Goal: Task Accomplishment & Management: Manage account settings

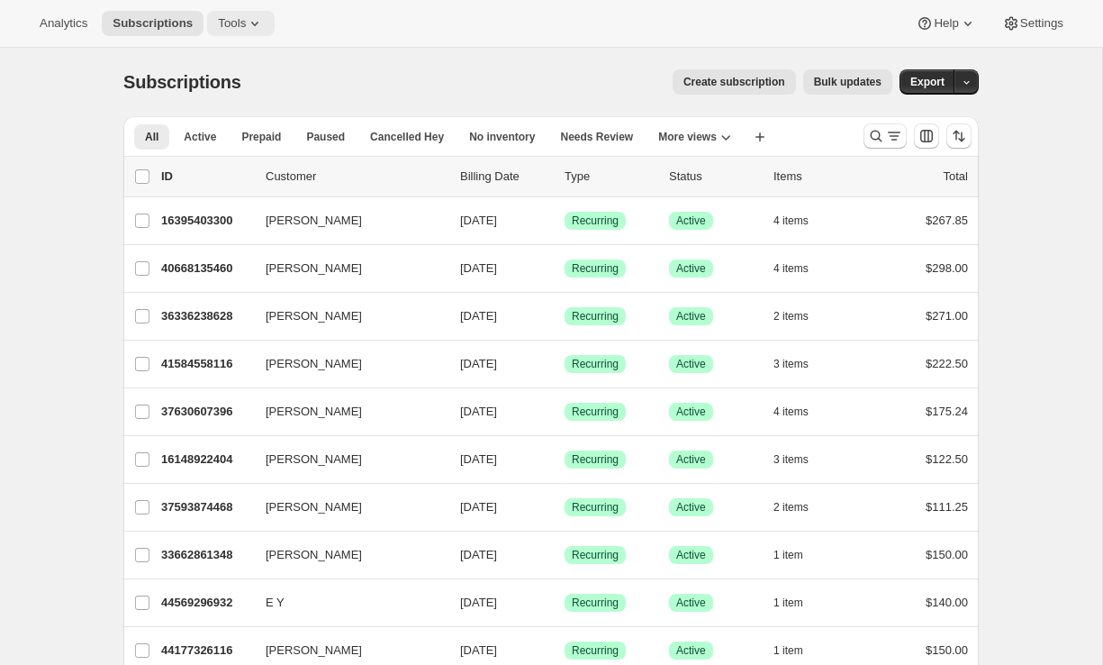
click at [256, 23] on icon at bounding box center [255, 23] width 18 height 18
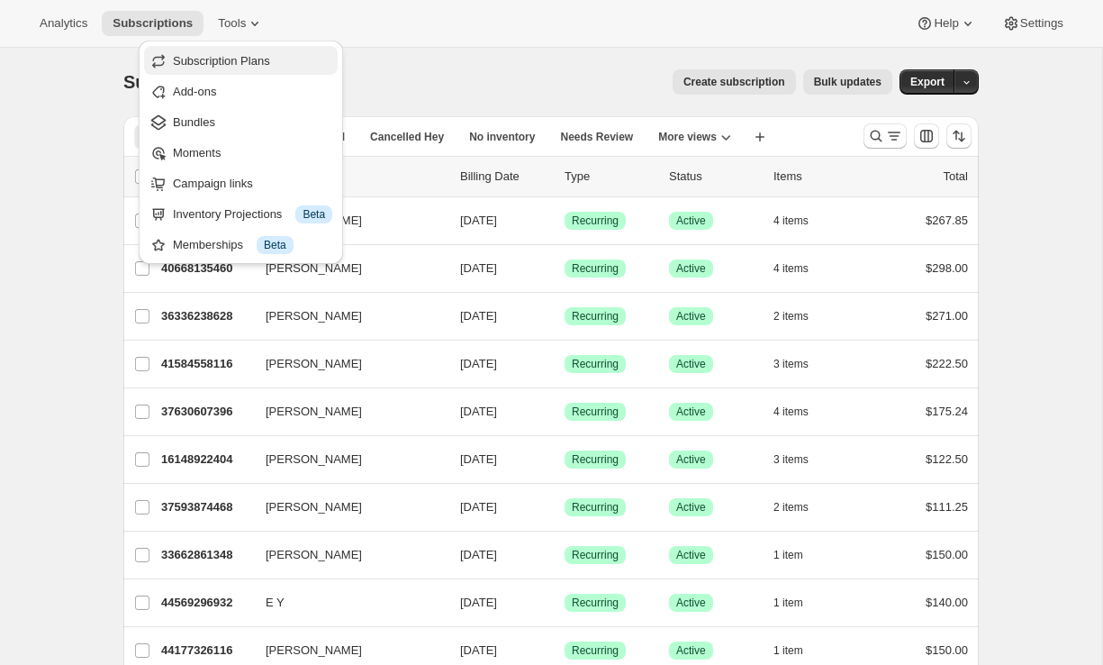
click at [299, 50] on button "Subscription Plans" at bounding box center [241, 60] width 194 height 29
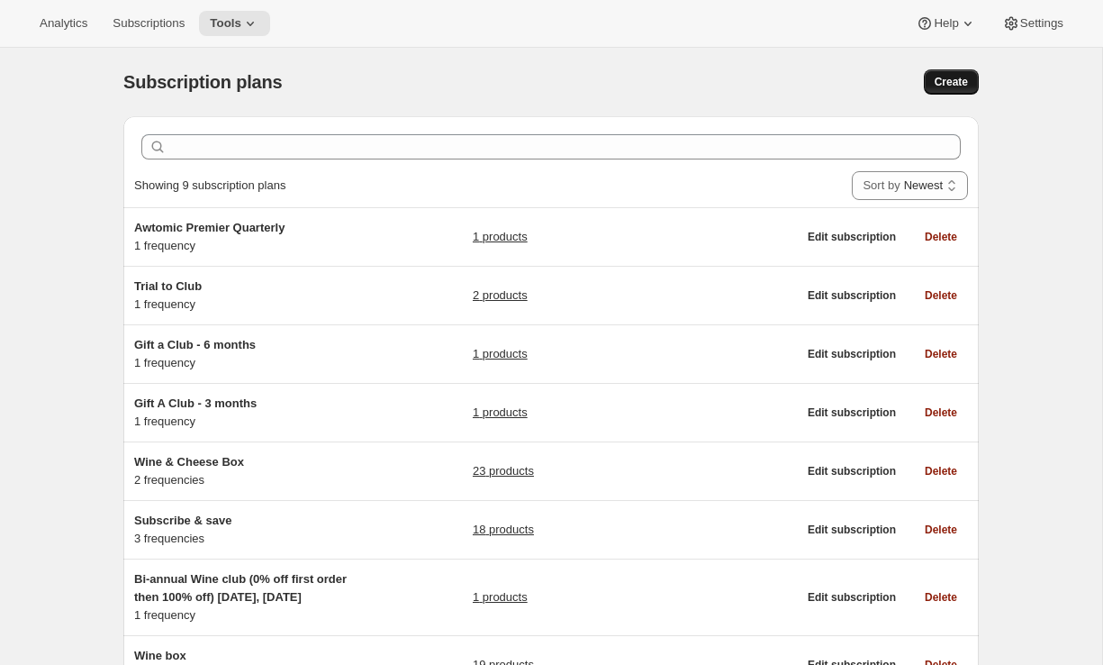
click at [949, 85] on span "Create" at bounding box center [951, 82] width 33 height 14
select select "WEEK"
select select "MONTH"
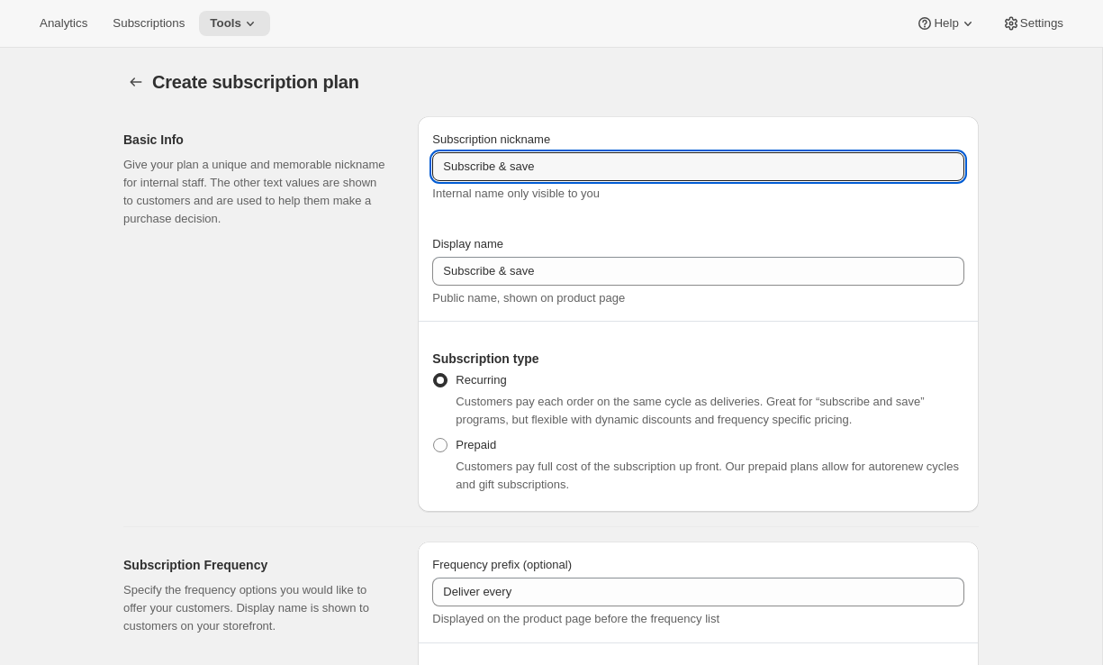
drag, startPoint x: 558, startPoint y: 167, endPoint x: 365, endPoint y: 143, distance: 195.1
click at [365, 143] on div "Basic Info Give your plan a unique and memorable nickname for internal staff. T…" at bounding box center [544, 307] width 870 height 410
type input "Monthly Club"
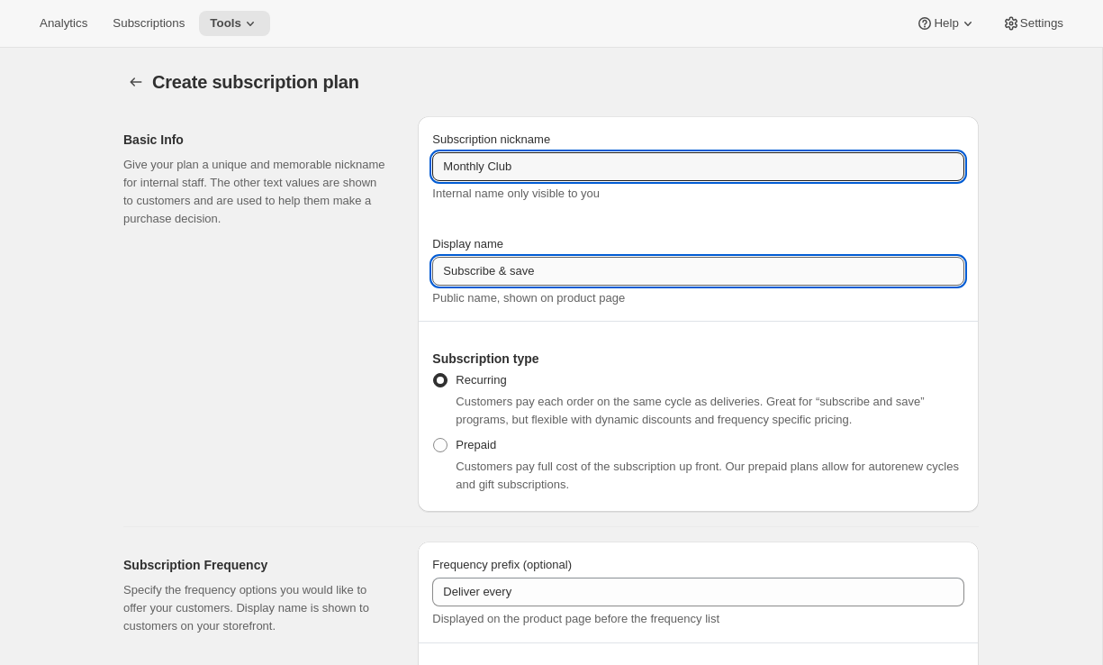
click at [483, 276] on input "Subscribe & save" at bounding box center [698, 271] width 532 height 29
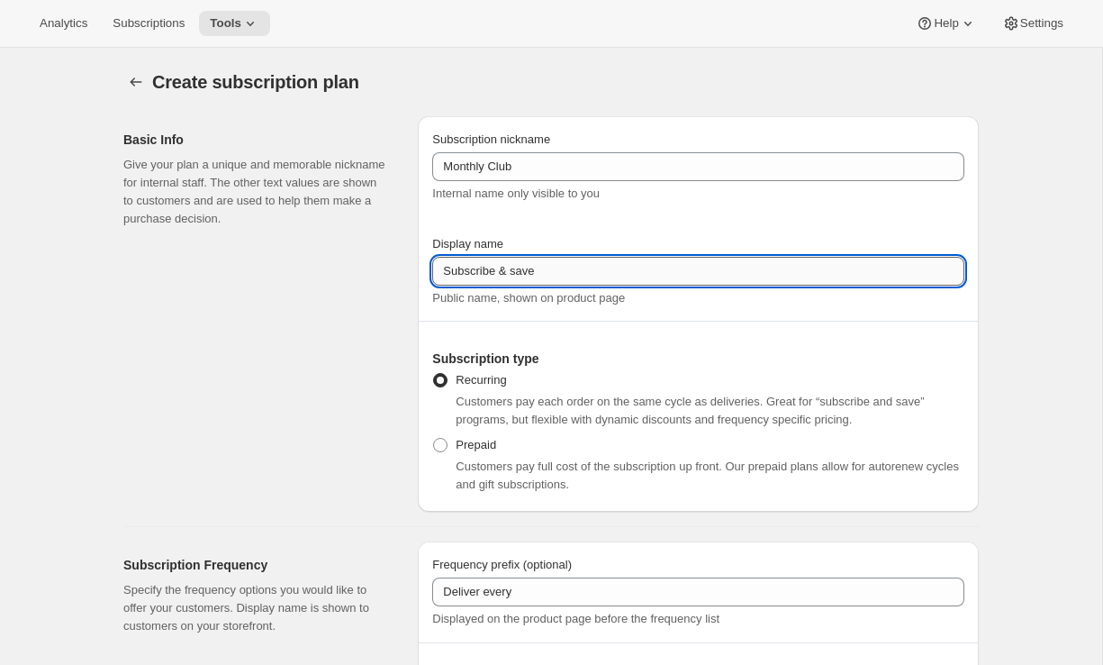
click at [483, 276] on input "Subscribe & save" at bounding box center [698, 271] width 532 height 29
type input "Join the club"
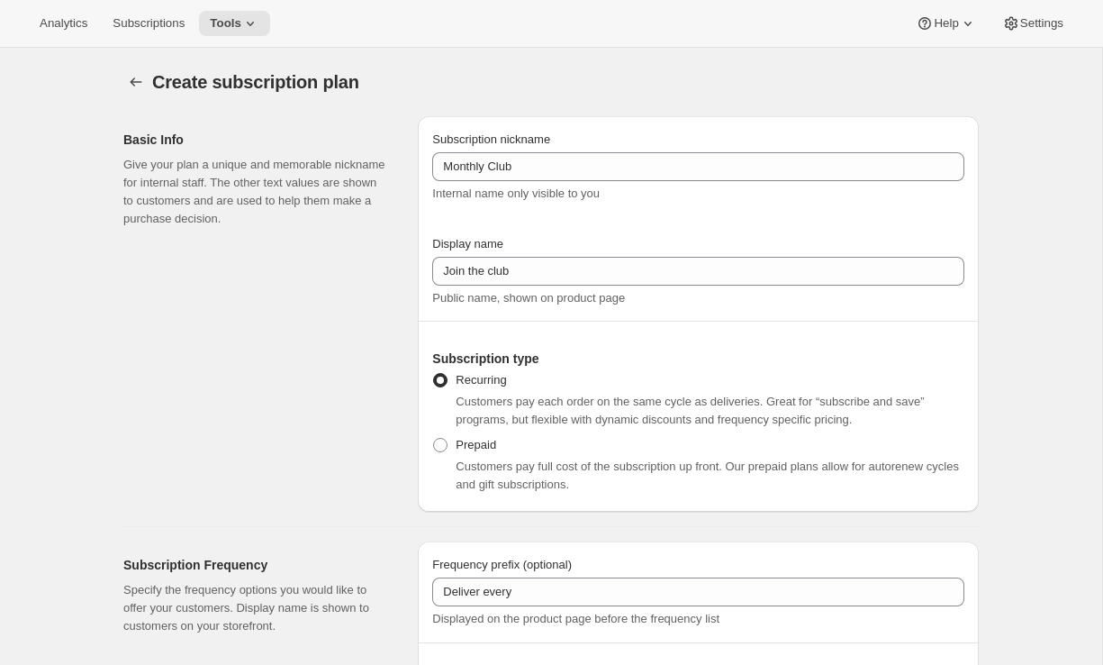
click at [416, 333] on div "Basic Info Give your plan a unique and memorable nickname for internal staff. T…" at bounding box center [544, 307] width 870 height 410
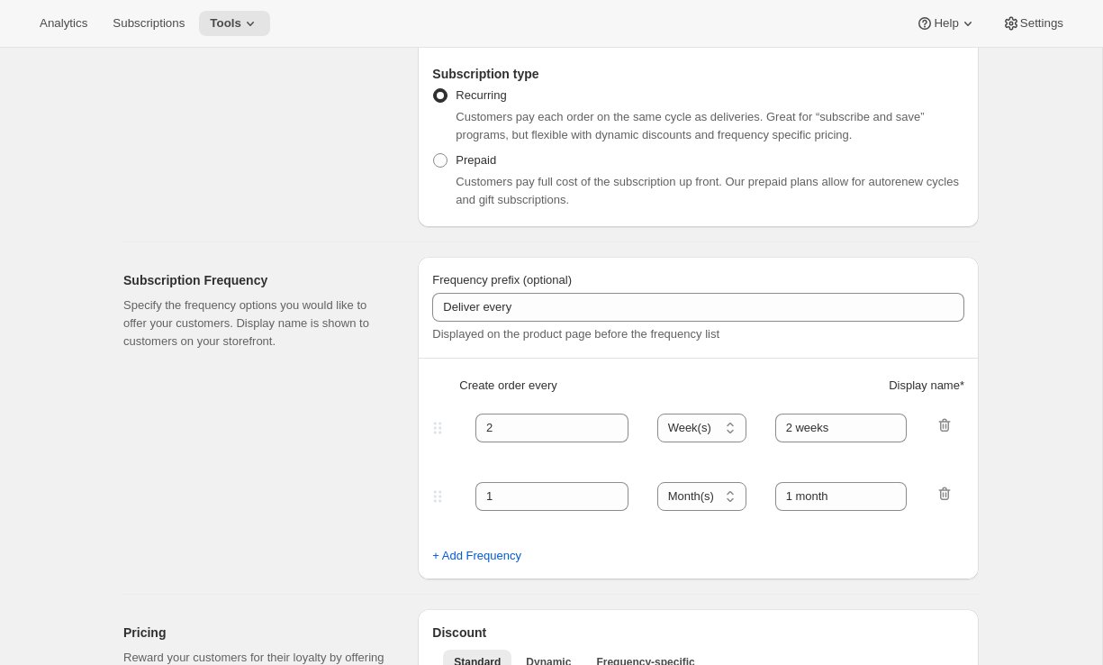
scroll to position [299, 0]
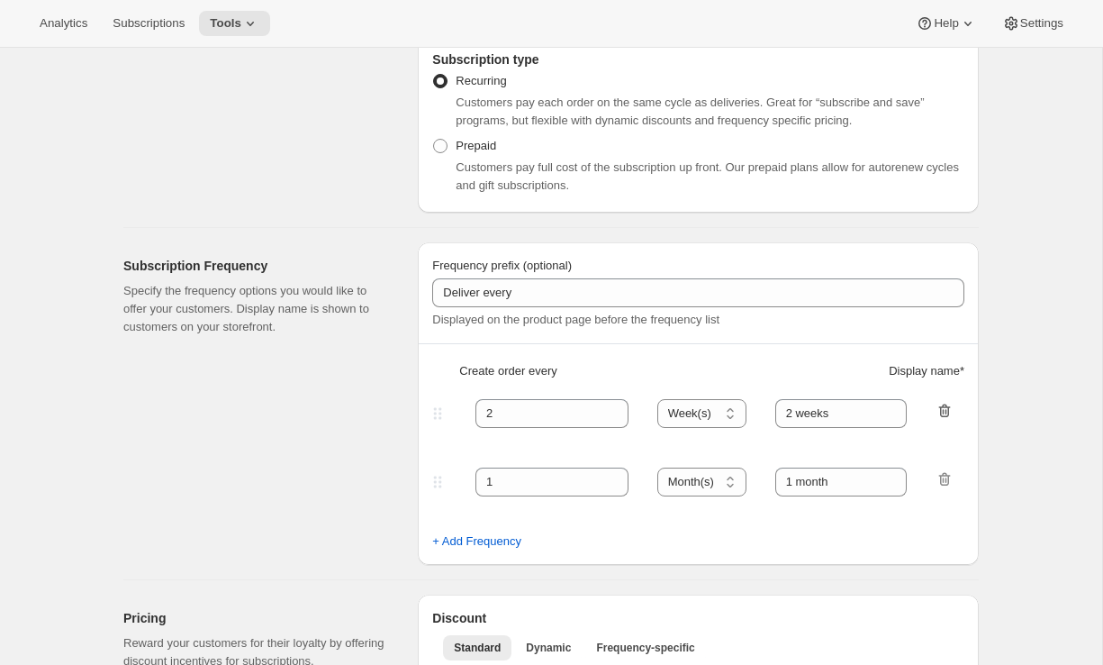
click at [945, 418] on icon "button" at bounding box center [945, 411] width 18 height 18
type input "1"
select select "MONTH"
type input "1 month"
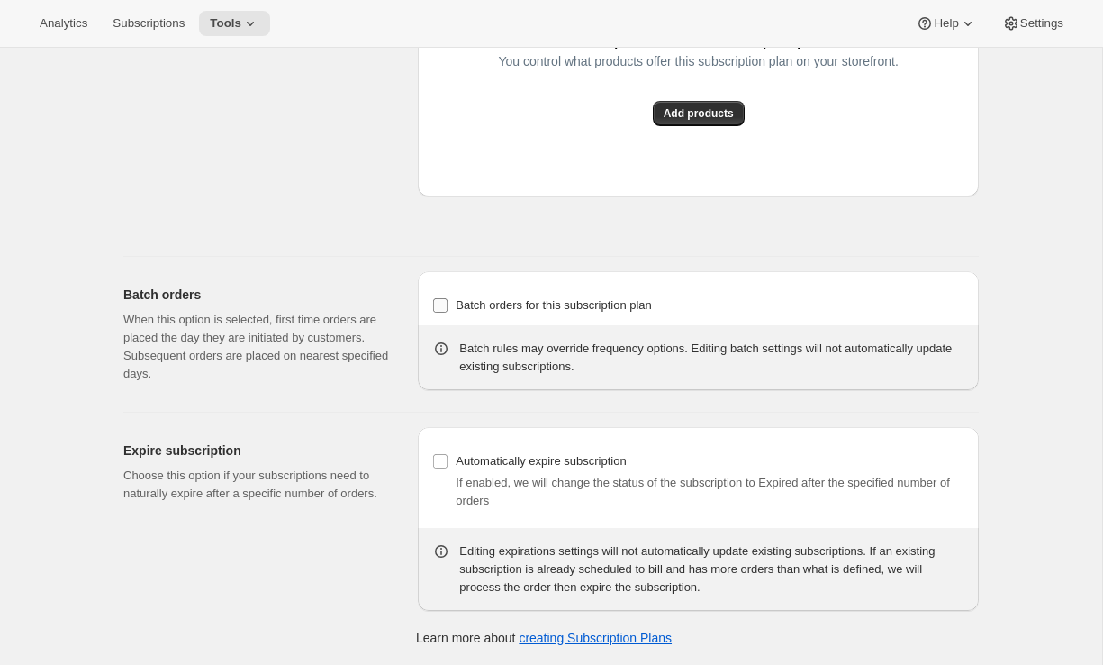
scroll to position [1482, 0]
drag, startPoint x: 168, startPoint y: 292, endPoint x: 114, endPoint y: 292, distance: 54.0
click at [114, 292] on div "Batch orders When this option is selected, first time orders are placed the day…" at bounding box center [544, 327] width 870 height 140
click at [122, 292] on div "Batch orders When this option is selected, first time orders are placed the day…" at bounding box center [544, 327] width 870 height 140
click at [482, 308] on span "Batch orders for this subscription plan" at bounding box center [554, 305] width 196 height 14
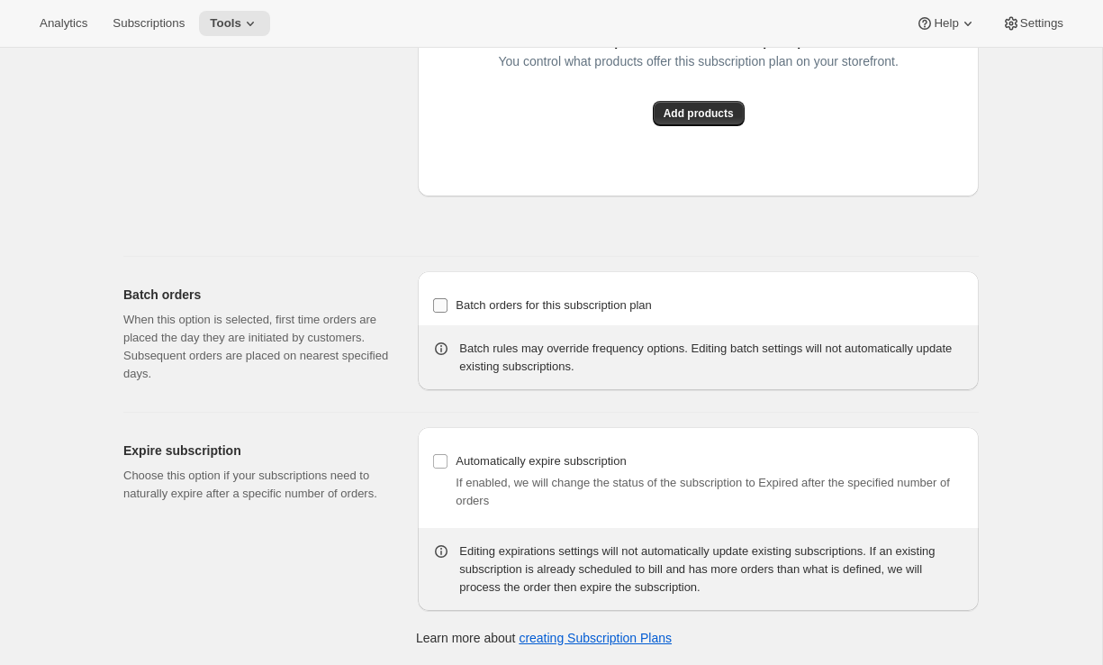
click at [448, 308] on input "Batch orders for this subscription plan" at bounding box center [440, 305] width 14 height 14
checkbox input "true"
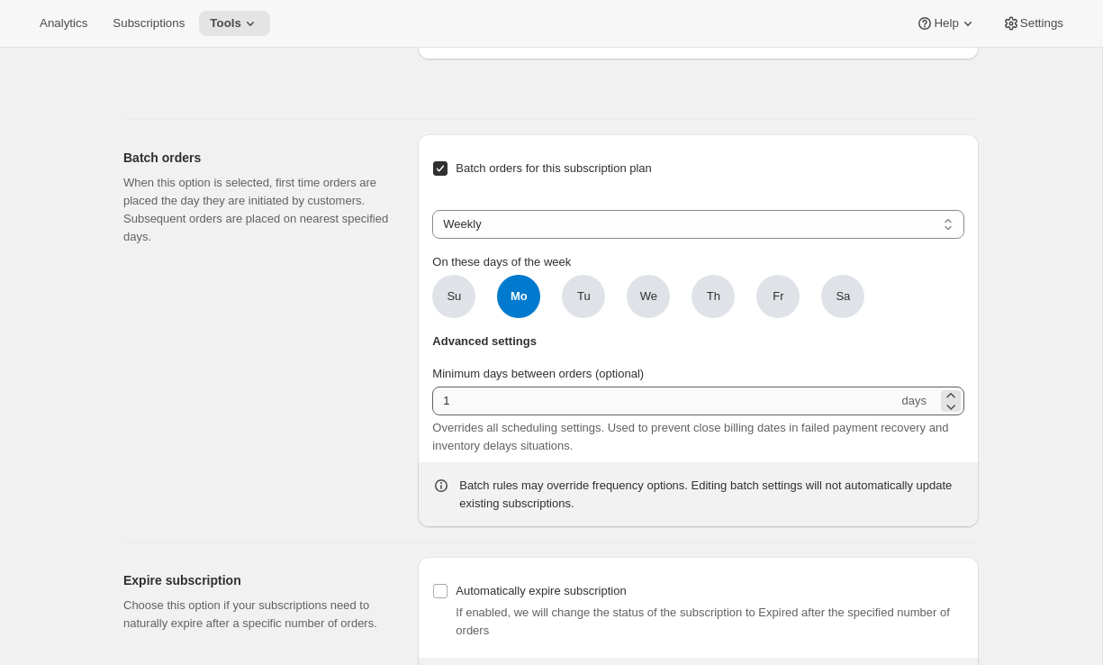
scroll to position [1604, 0]
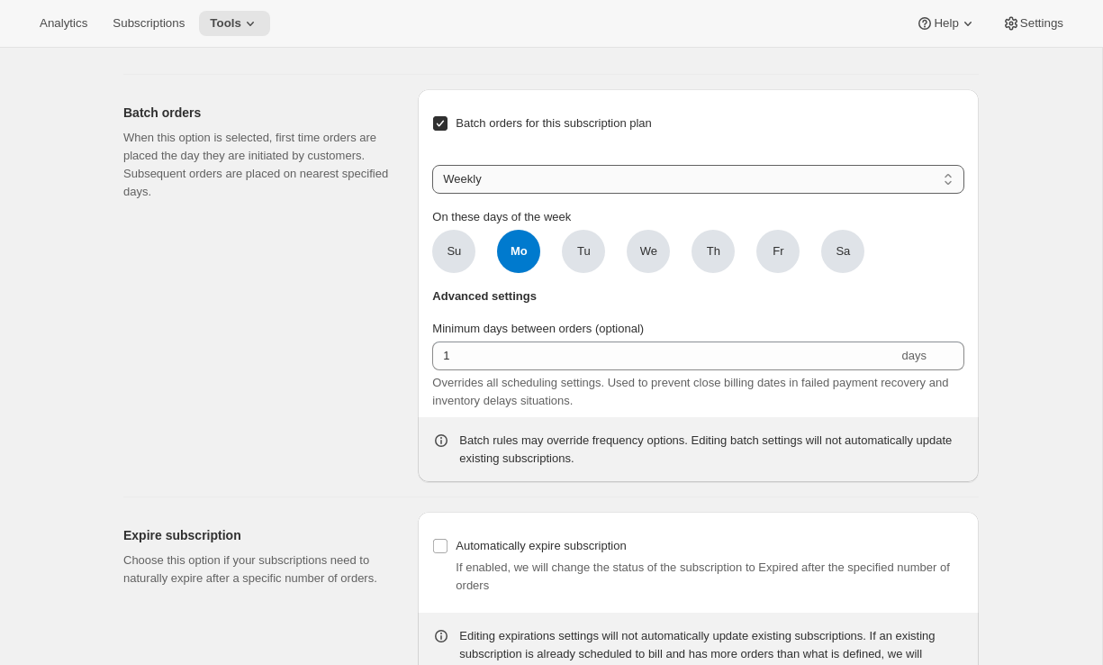
click at [573, 194] on select "Weekly Monthly Yearly" at bounding box center [698, 179] width 532 height 29
select select "MONTHDAY"
click at [432, 194] on select "Weekly Monthly Yearly" at bounding box center [698, 179] width 532 height 29
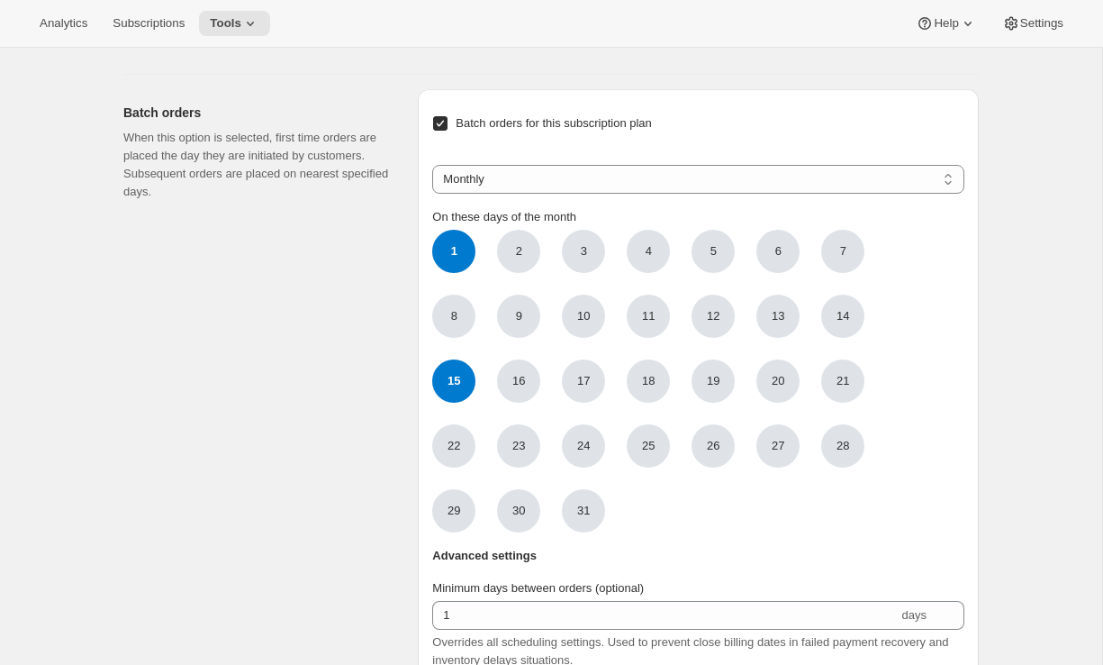
click at [460, 402] on span "15" at bounding box center [453, 380] width 43 height 43
click input "15" at bounding box center [0, 0] width 0 height 0
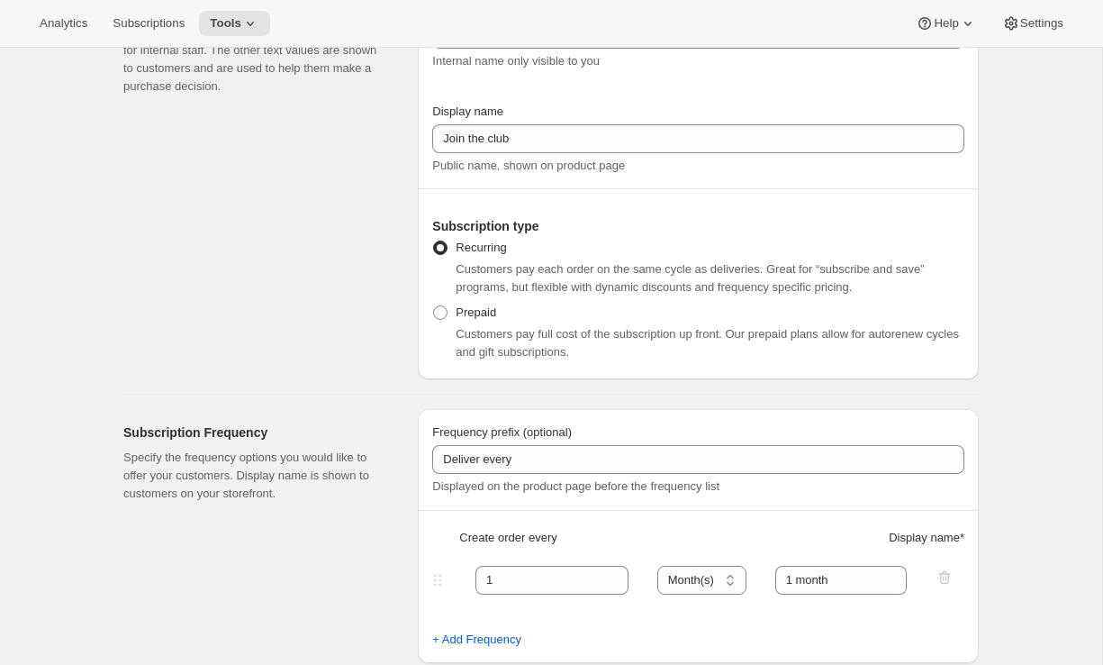
scroll to position [0, 0]
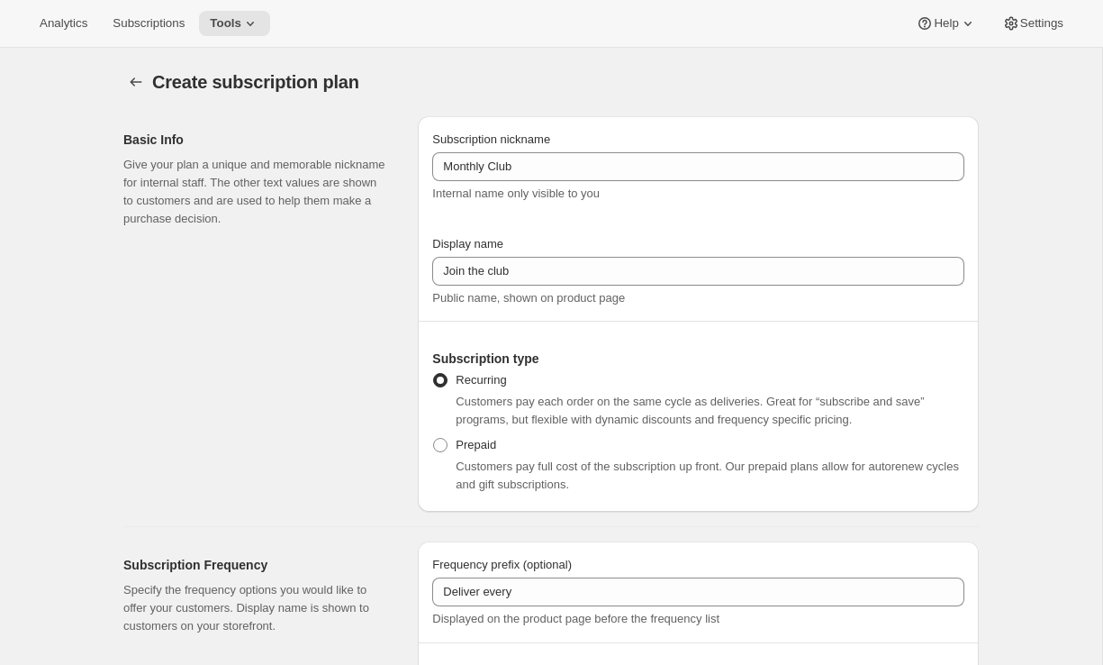
type input "Subscribe & save"
type input "2"
select select "WEEK"
type input "2 weeks"
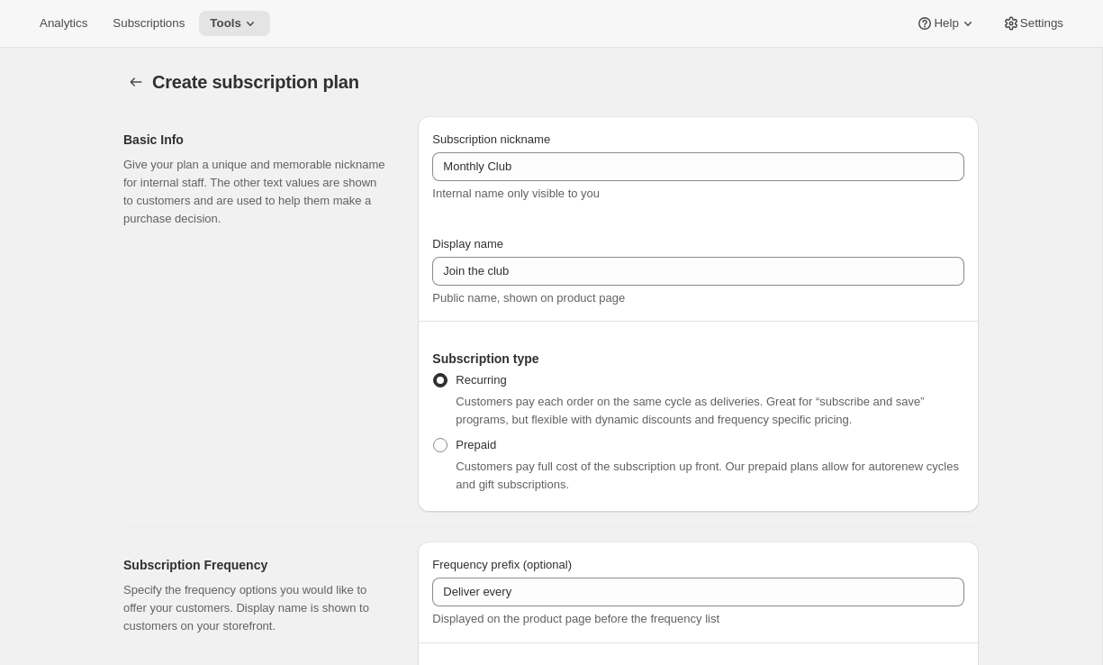
checkbox input "false"
select select "MONTH"
click at [257, 15] on icon at bounding box center [250, 23] width 18 height 18
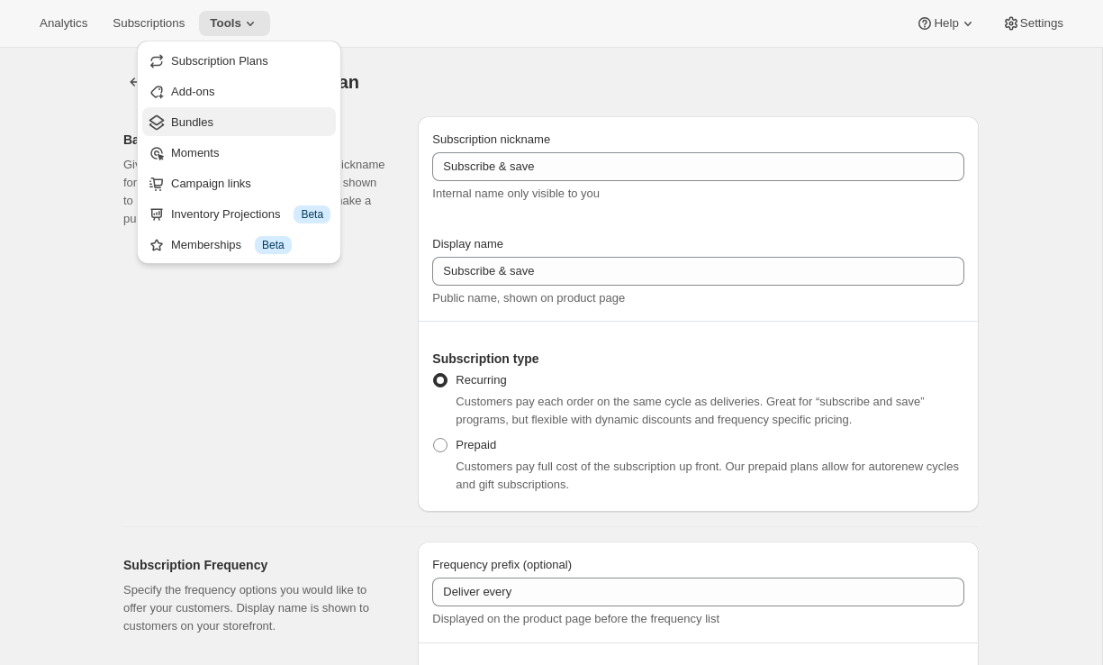
click at [229, 122] on span "Bundles" at bounding box center [250, 122] width 159 height 18
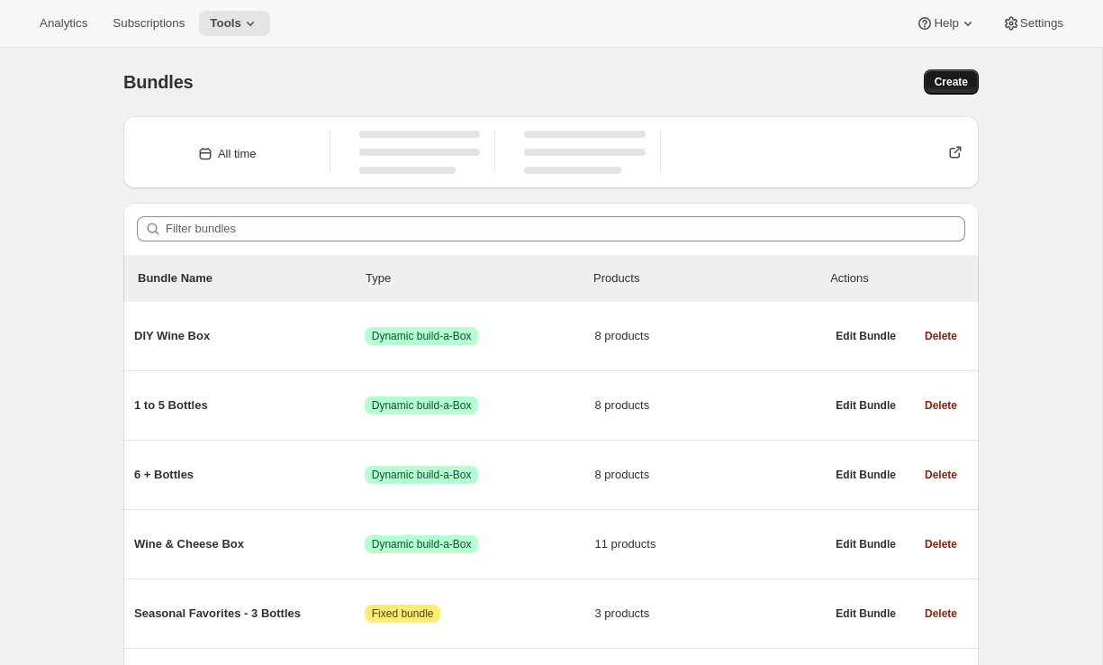
click at [948, 83] on span "Create" at bounding box center [951, 82] width 33 height 14
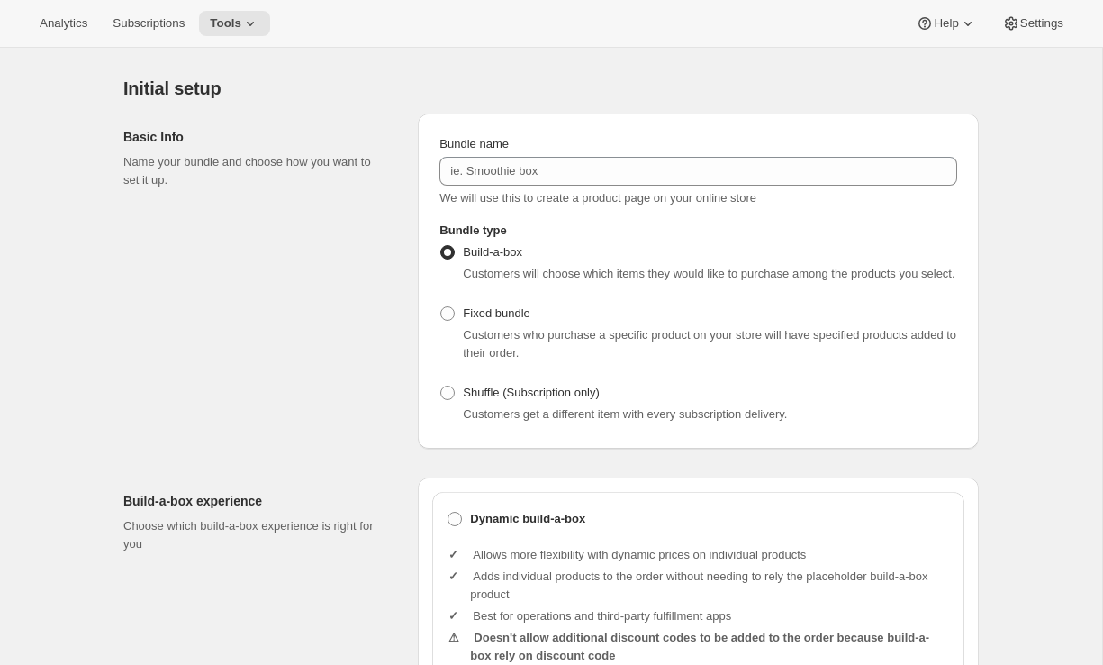
scroll to position [72, 0]
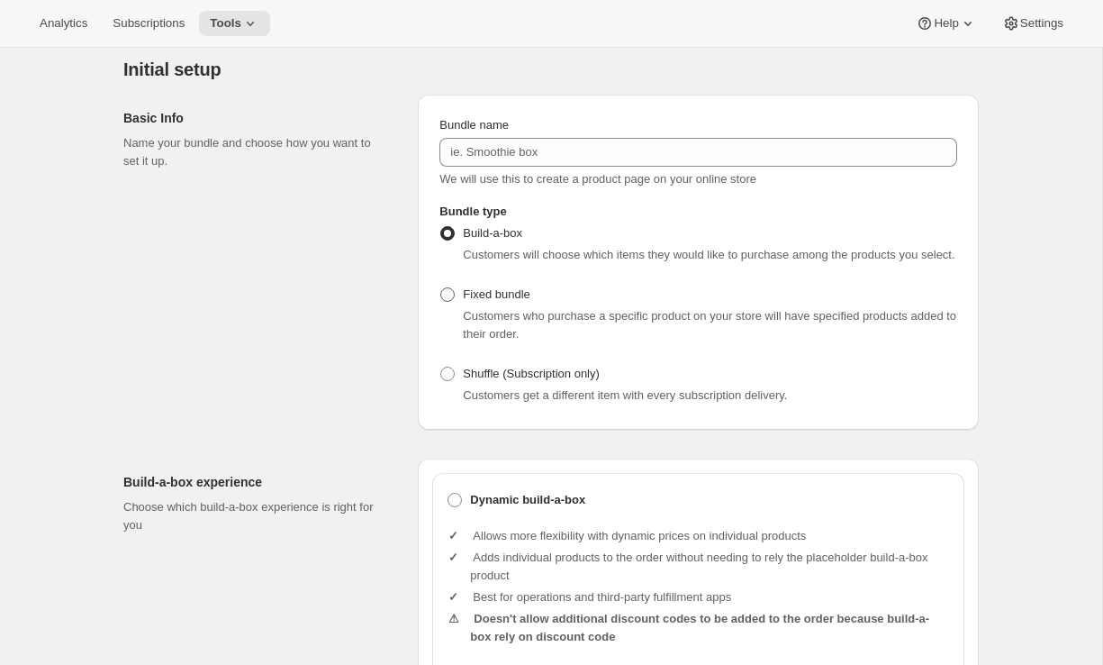
click at [509, 303] on span "Fixed bundle" at bounding box center [496, 294] width 67 height 18
click at [441, 288] on input "Fixed bundle" at bounding box center [440, 287] width 1 height 1
radio input "true"
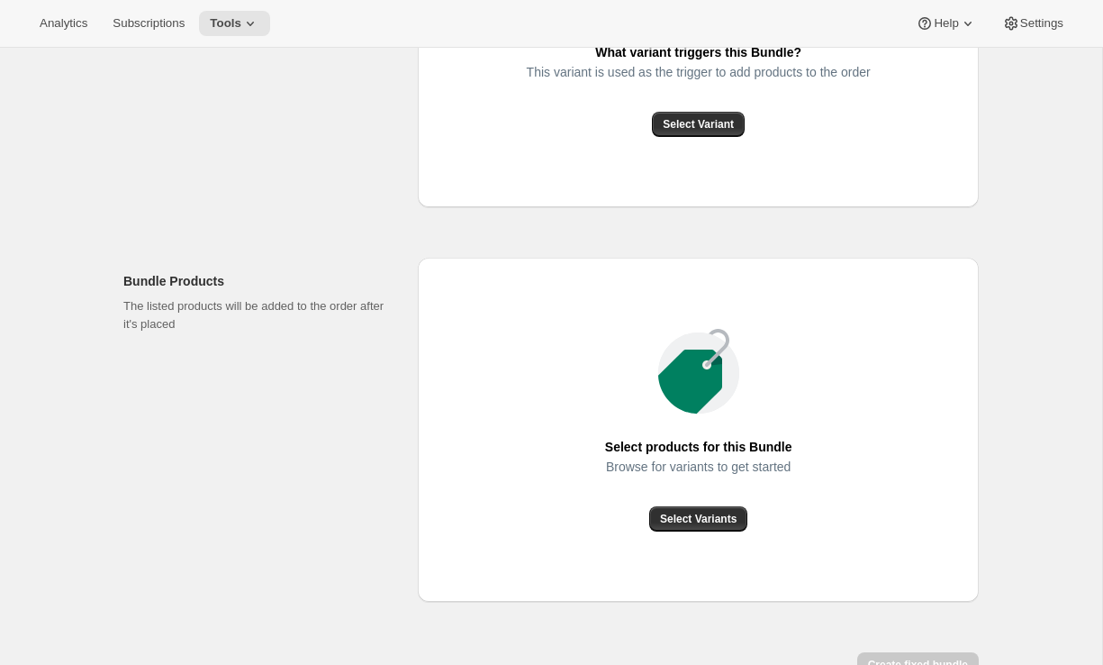
scroll to position [665, 0]
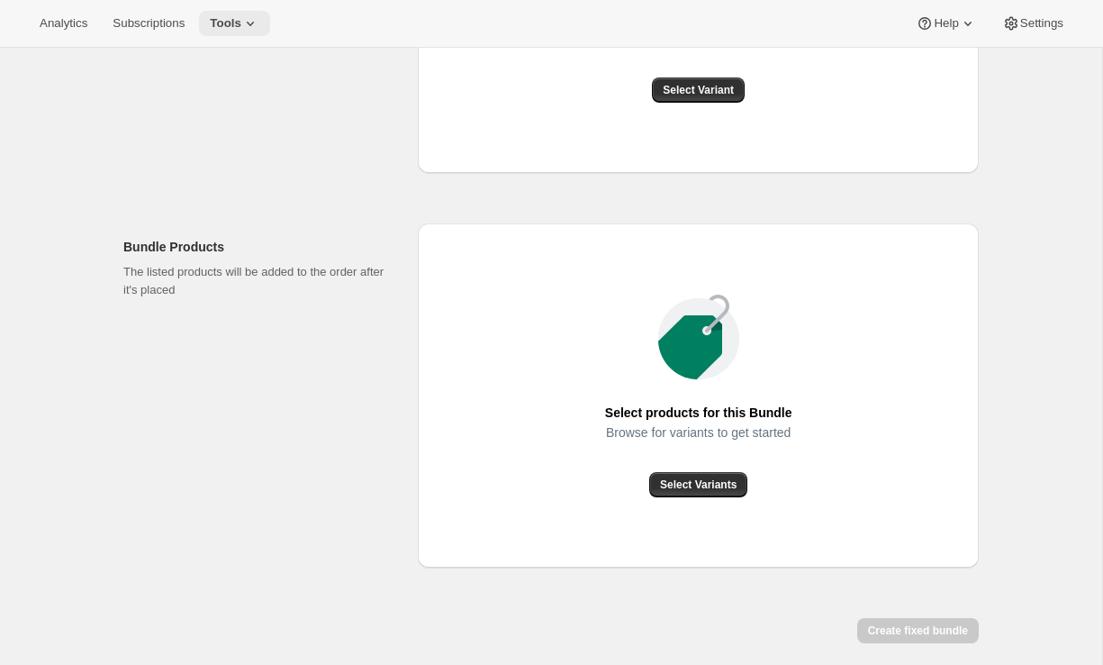
click at [256, 19] on icon at bounding box center [250, 23] width 18 height 18
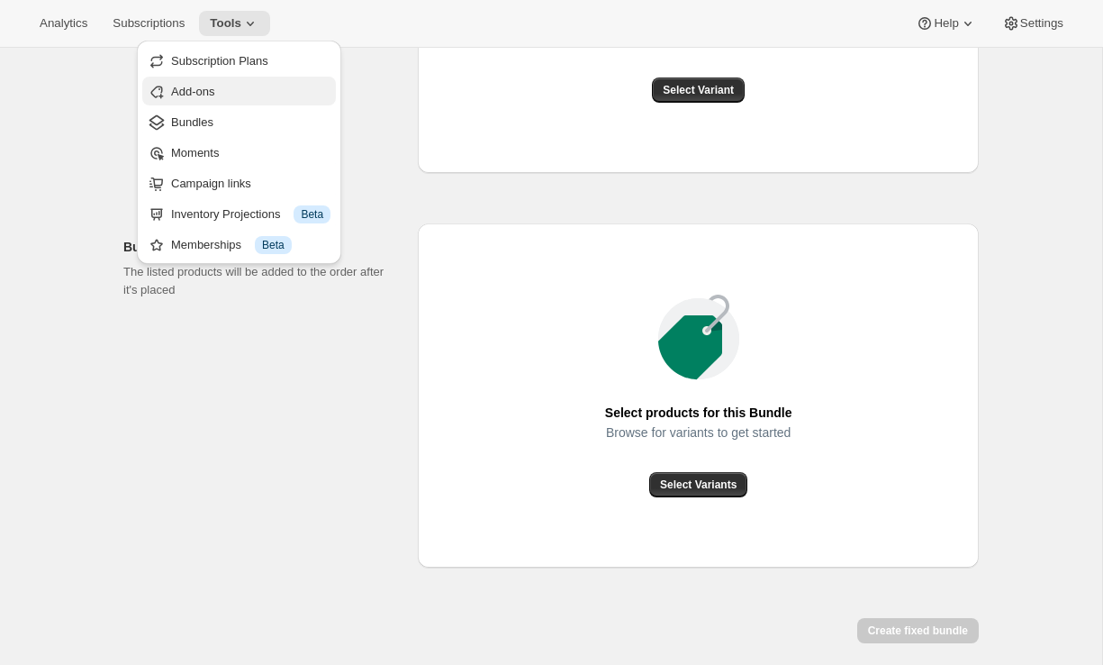
click at [208, 95] on span "Add-ons" at bounding box center [192, 92] width 43 height 14
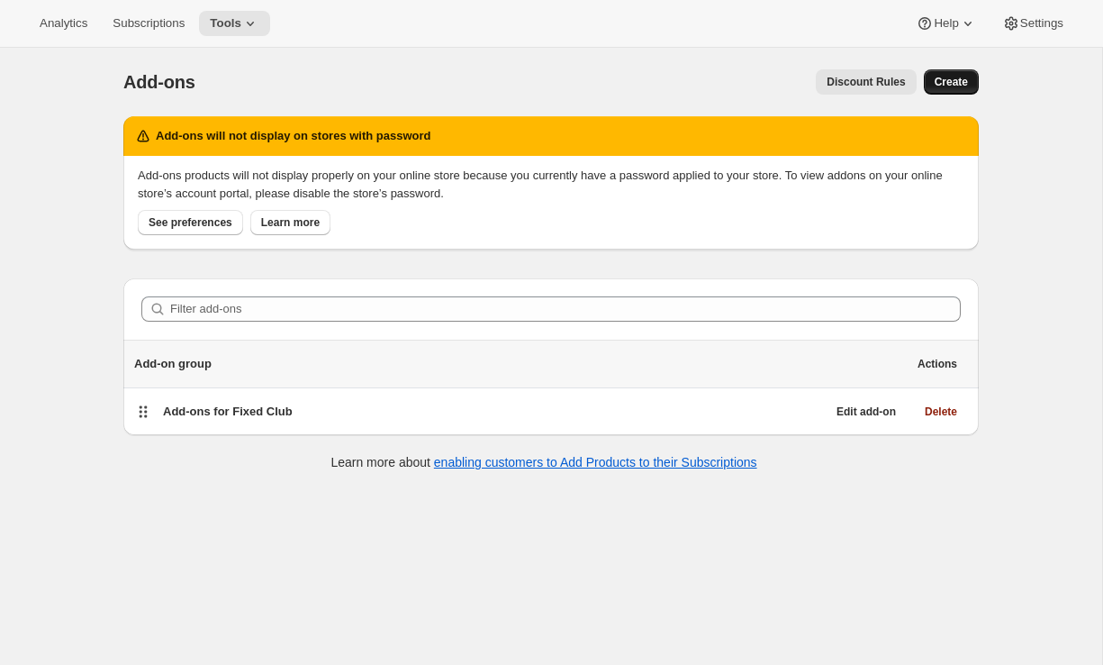
click at [948, 80] on span "Create" at bounding box center [951, 82] width 33 height 14
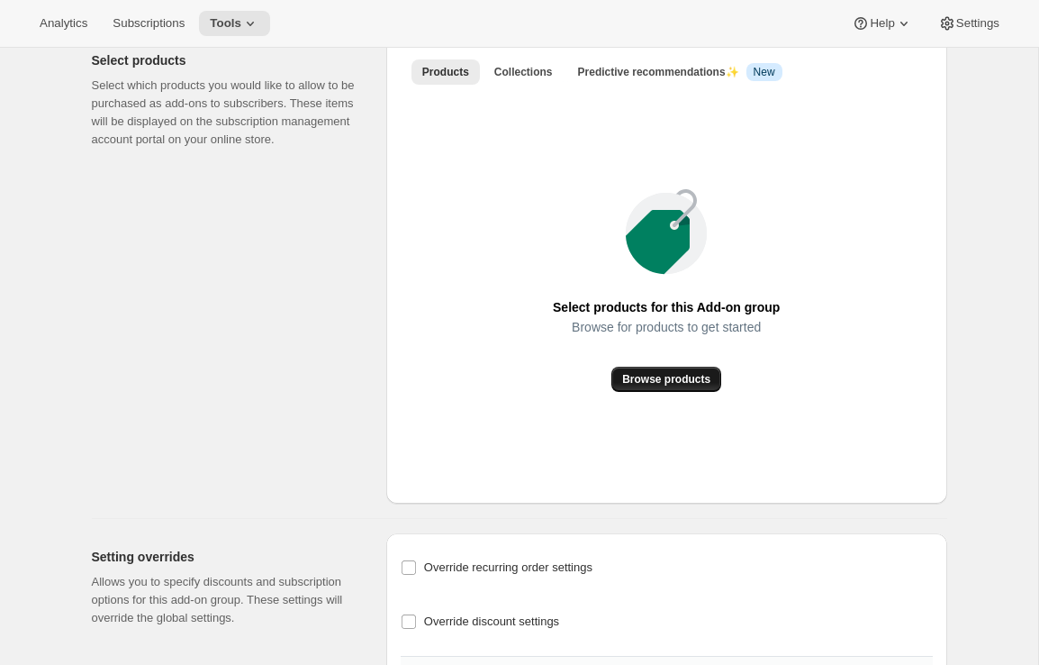
scroll to position [561, 0]
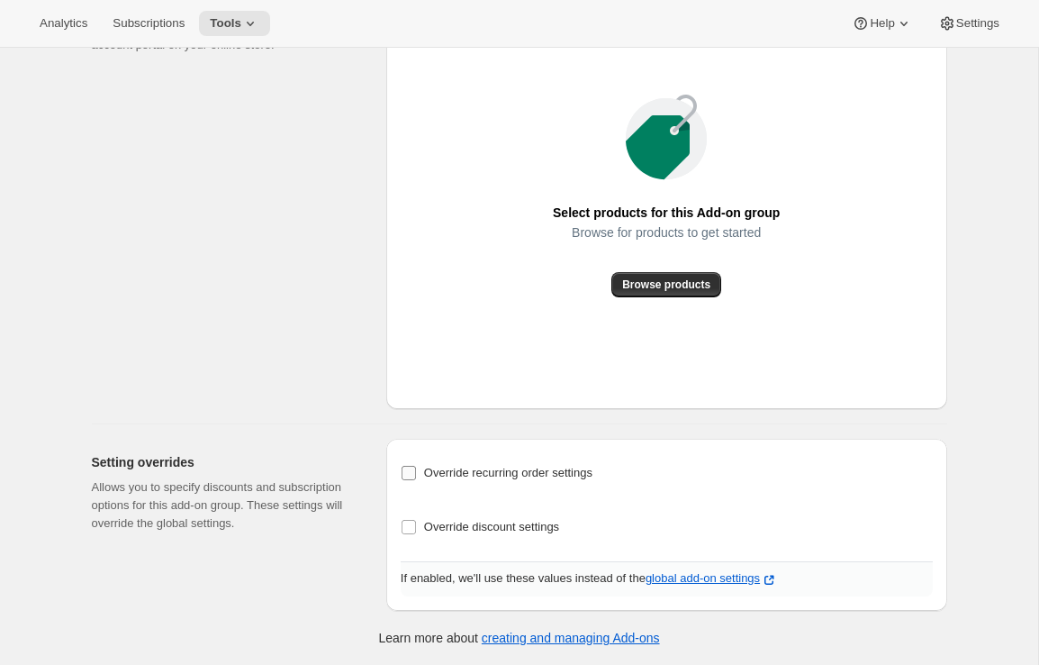
click at [513, 474] on span "Override recurring order settings" at bounding box center [508, 473] width 168 height 14
click at [416, 474] on input "Override recurring order settings" at bounding box center [409, 473] width 14 height 14
checkbox input "true"
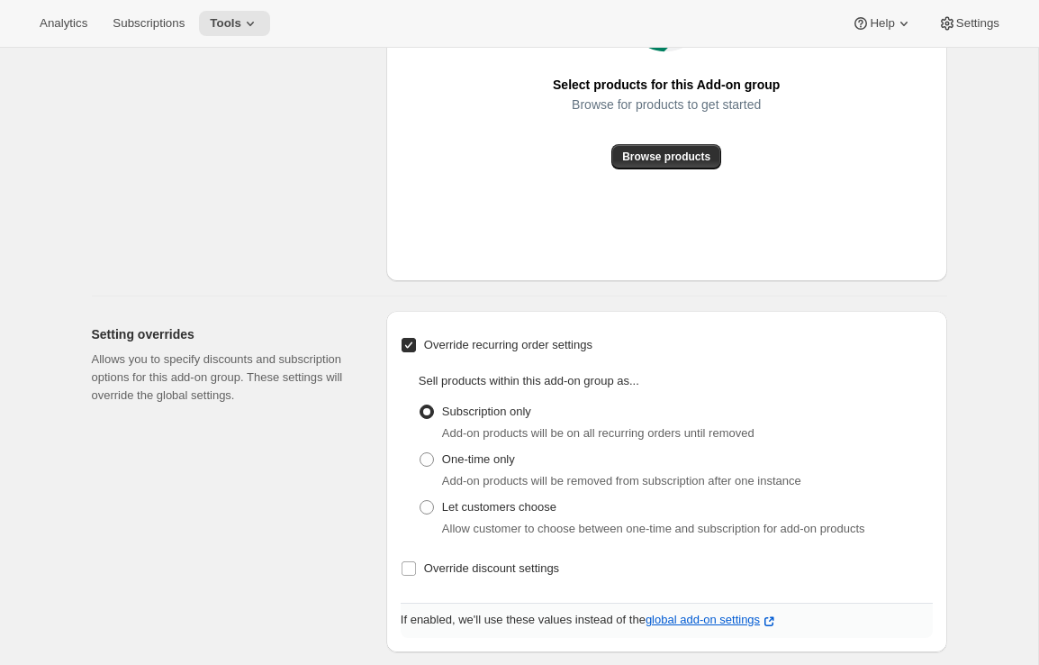
scroll to position [730, 0]
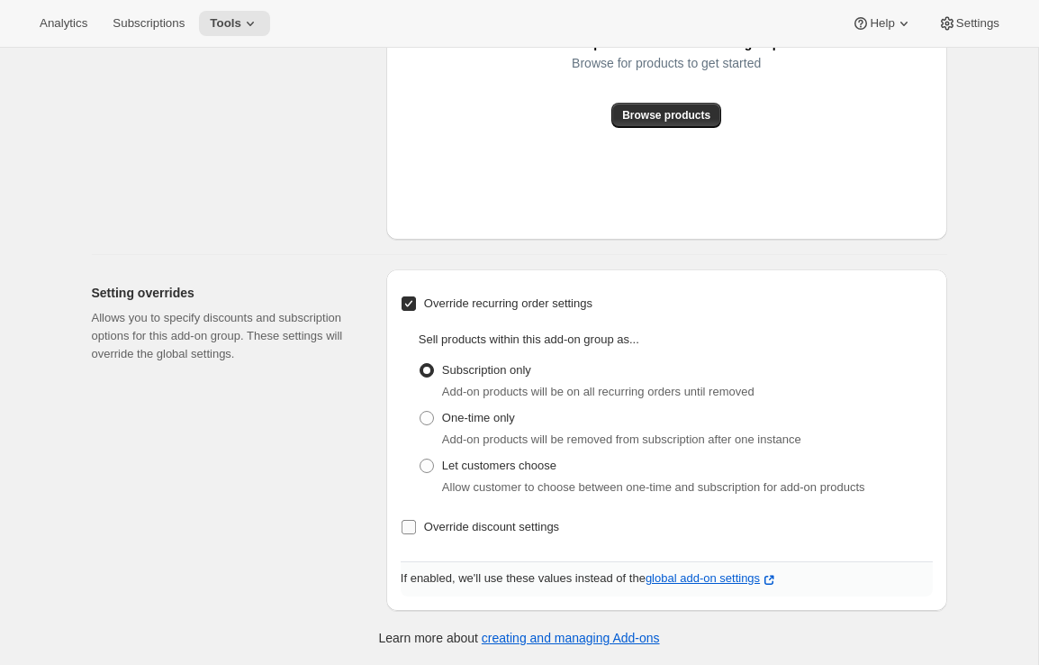
click at [498, 529] on span "Override discount settings" at bounding box center [491, 527] width 135 height 14
click at [416, 529] on input "Override discount settings" at bounding box center [409, 527] width 14 height 14
checkbox input "true"
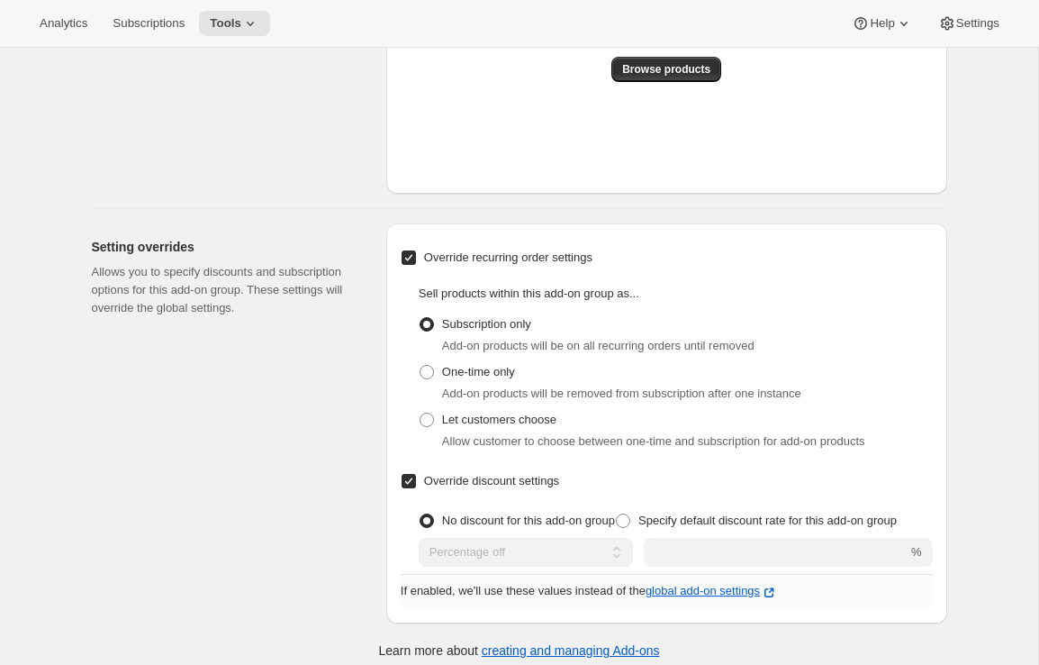
scroll to position [789, 0]
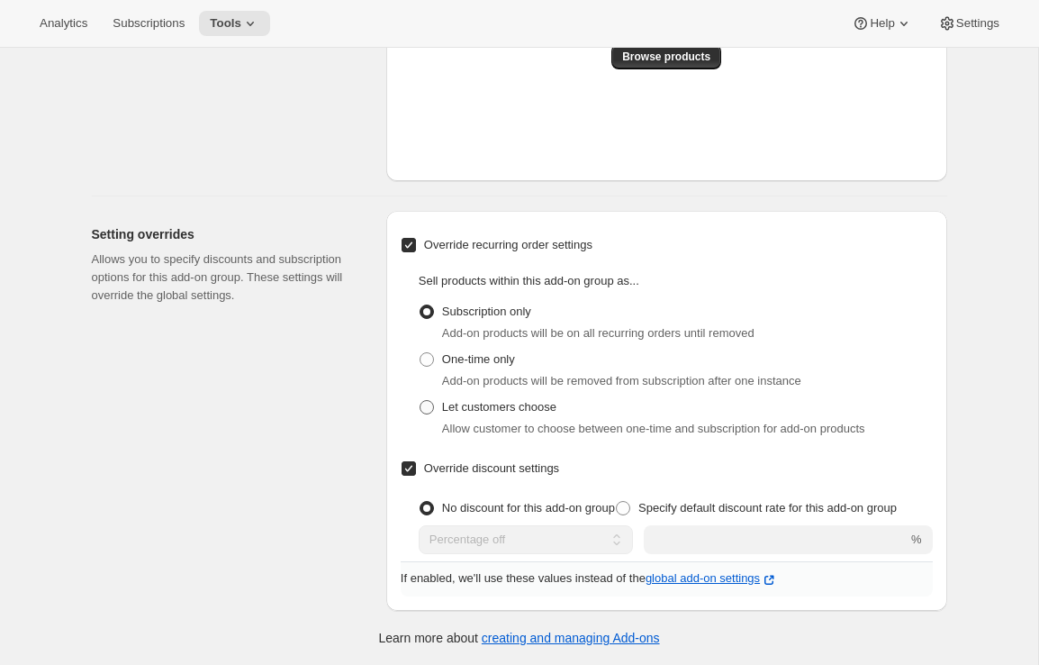
click at [484, 411] on span "Let customers choose" at bounding box center [499, 407] width 114 height 14
click at [421, 401] on input "Let customers choose" at bounding box center [420, 400] width 1 height 1
radio input "true"
click at [694, 504] on span "Specify default discount rate for this add-on group" at bounding box center [767, 508] width 258 height 14
click at [617, 502] on input "Specify default discount rate for this add-on group" at bounding box center [616, 501] width 1 height 1
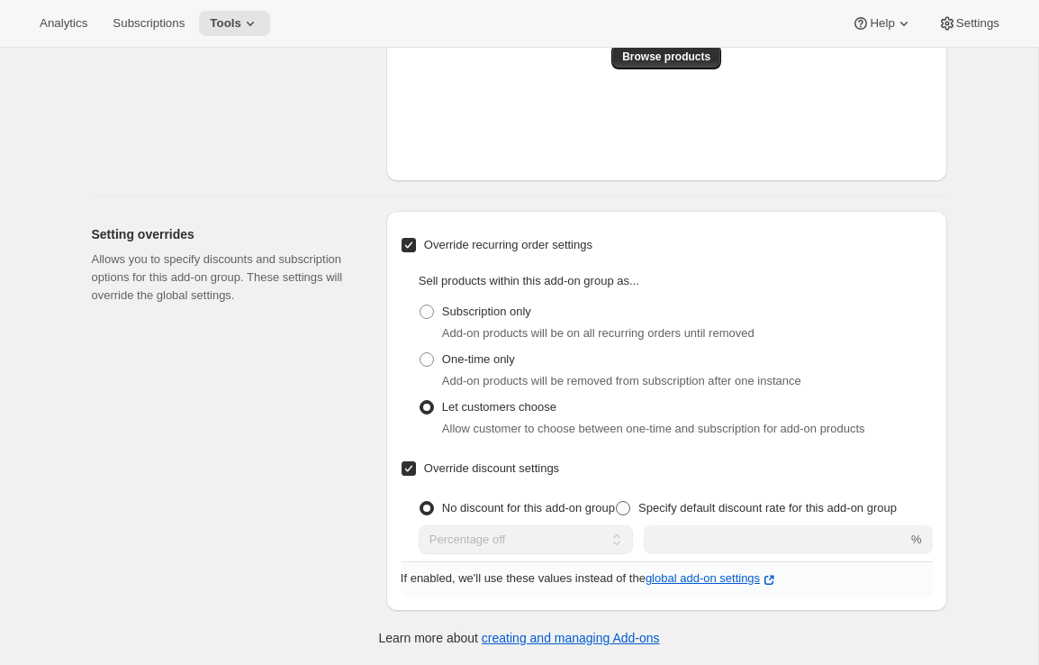
radio input "true"
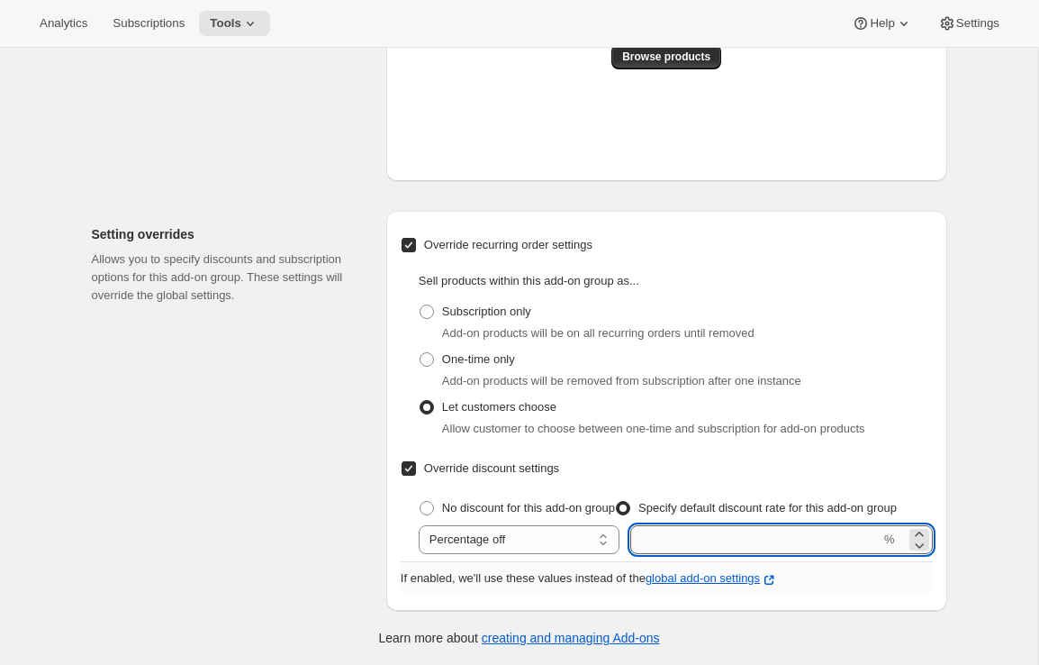
click at [744, 539] on input "integer" at bounding box center [755, 539] width 250 height 29
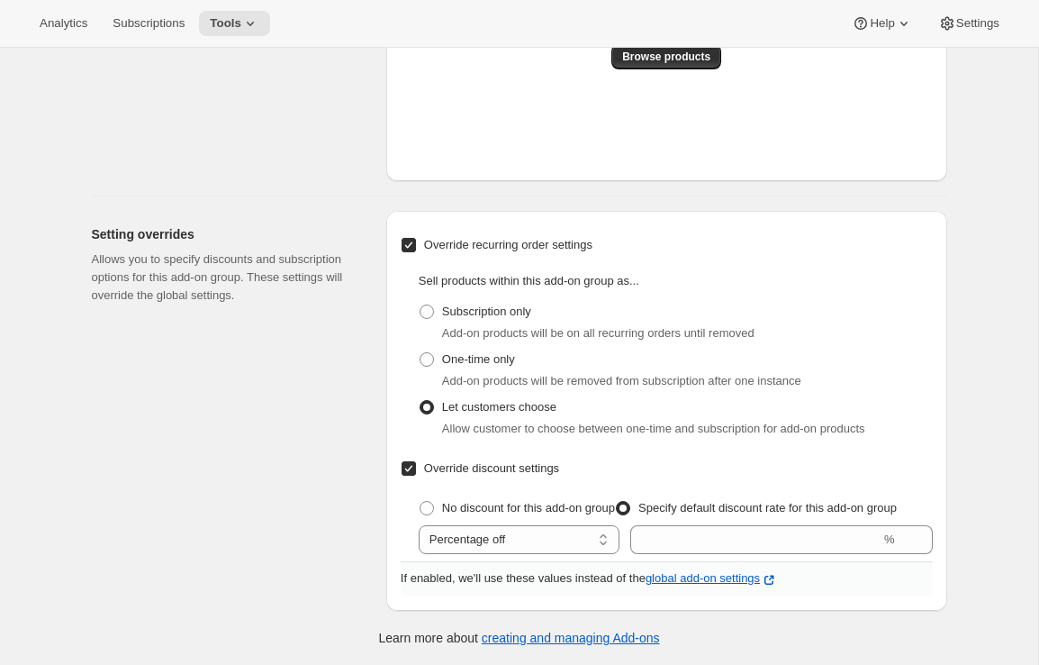
click at [244, 466] on div "Setting overrides Allows you to specify discounts and subscription options for …" at bounding box center [232, 411] width 280 height 400
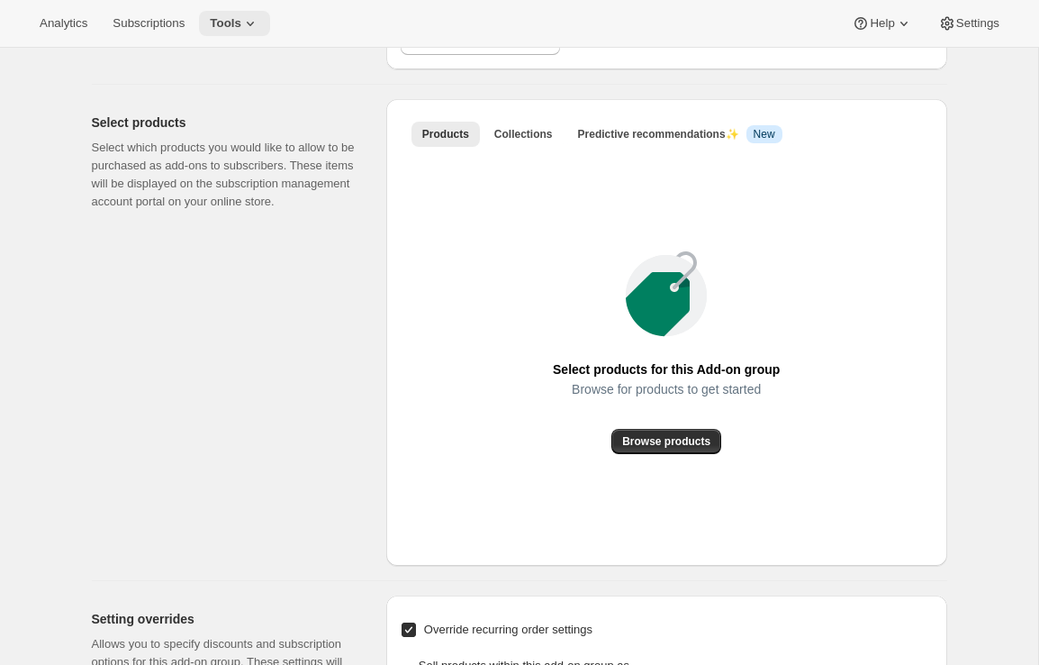
scroll to position [43, 0]
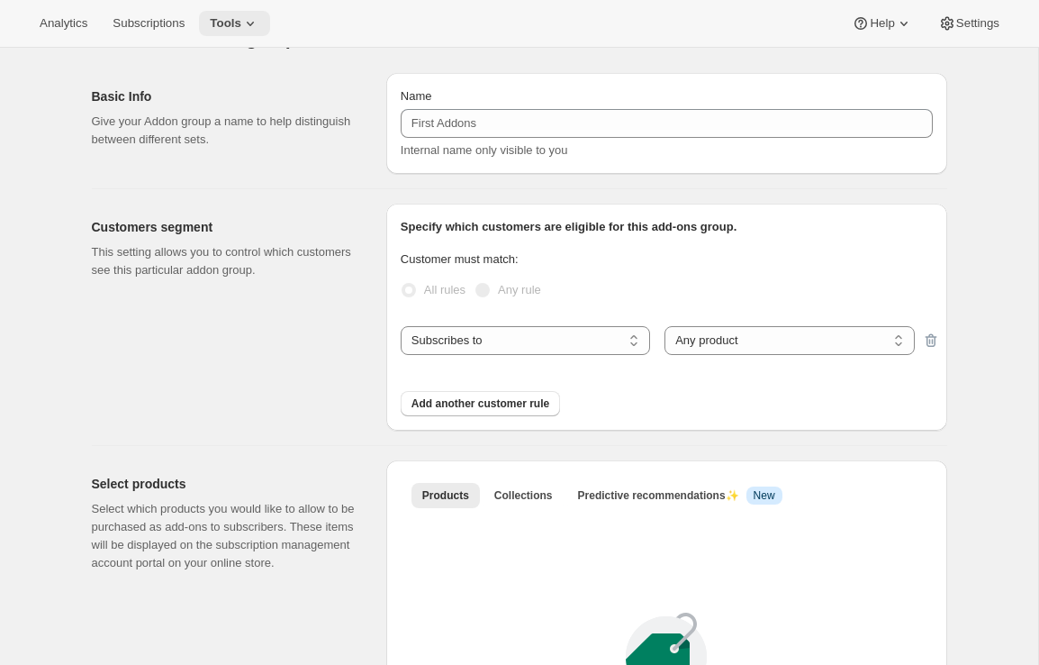
click at [241, 27] on span "Tools" at bounding box center [226, 23] width 32 height 14
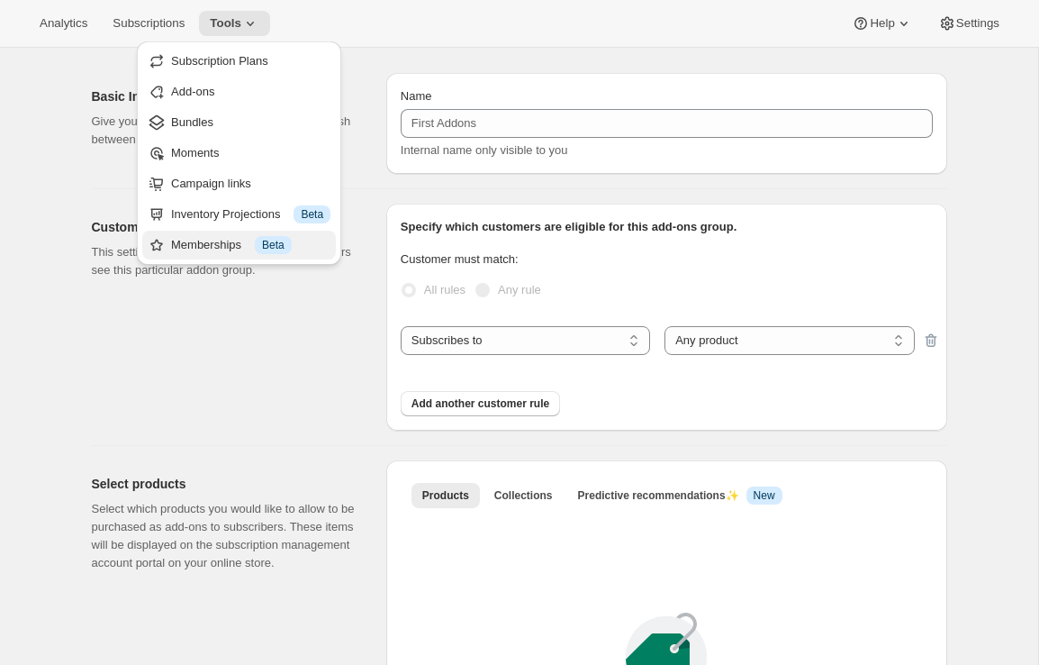
click at [202, 247] on div "Memberships Info Beta" at bounding box center [250, 245] width 159 height 18
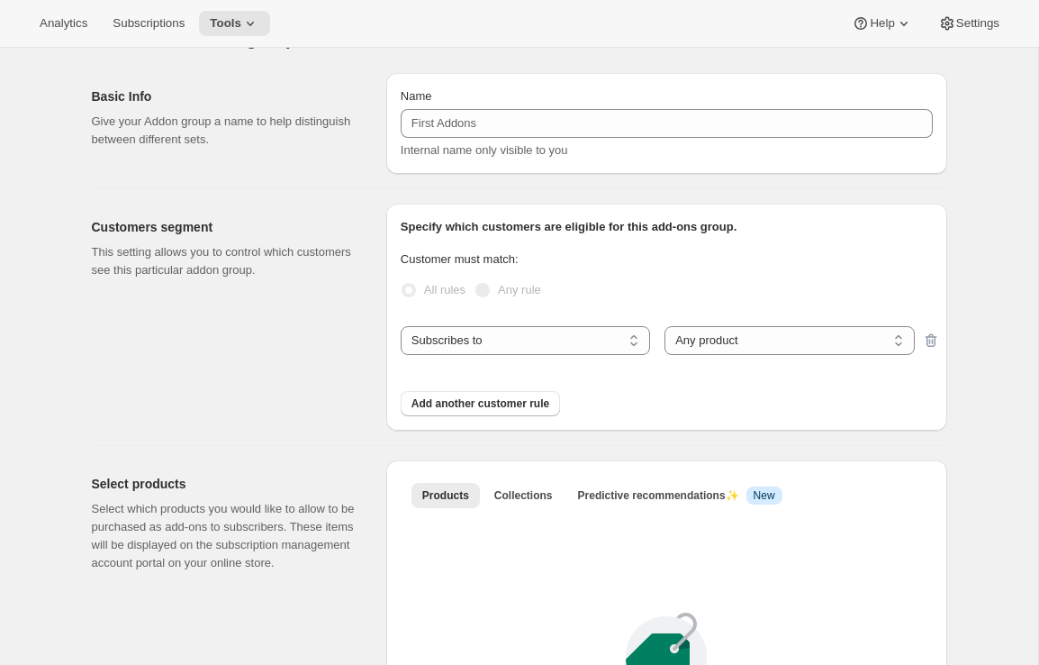
checkbox input "false"
radio input "true"
checkbox input "false"
radio input "true"
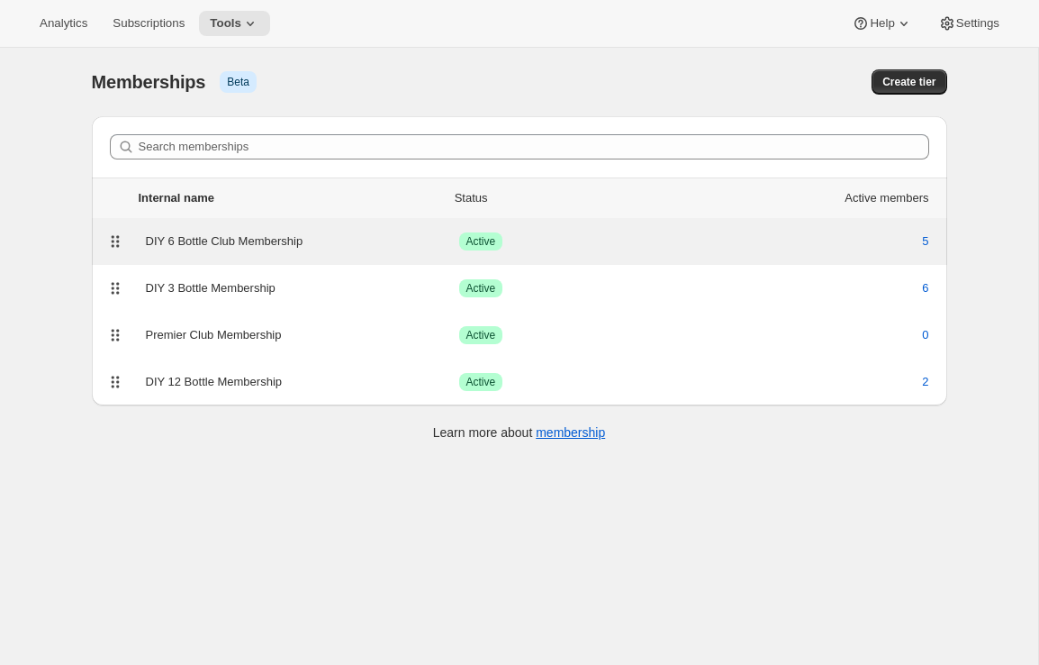
click at [270, 231] on div "DIY 6 Bottle Club Membership Success Active 5" at bounding box center [520, 241] width 834 height 25
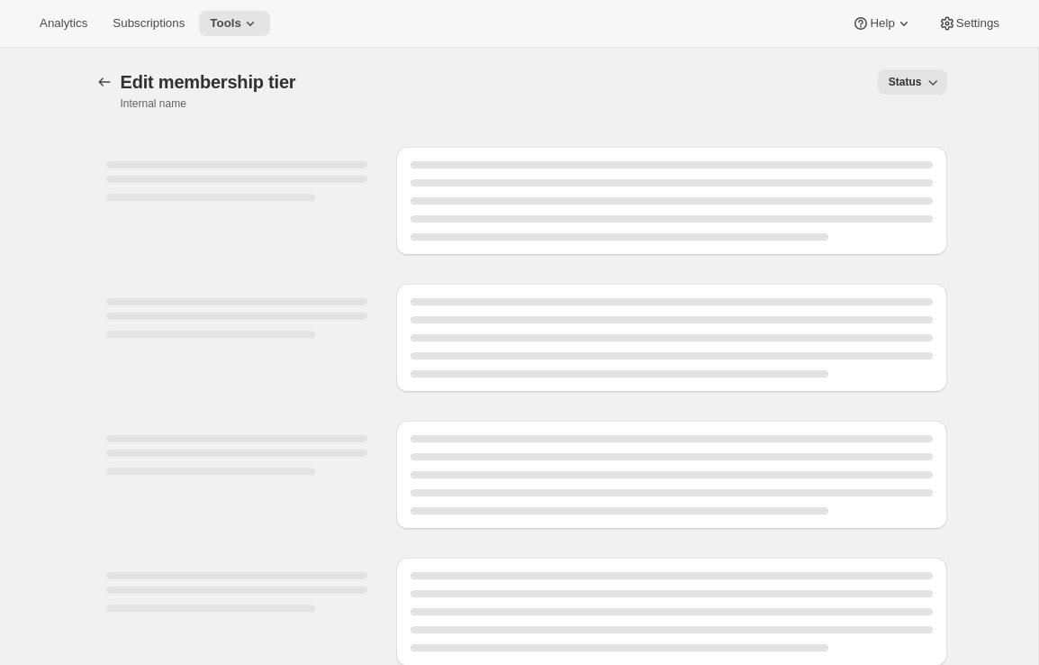
select select "variants"
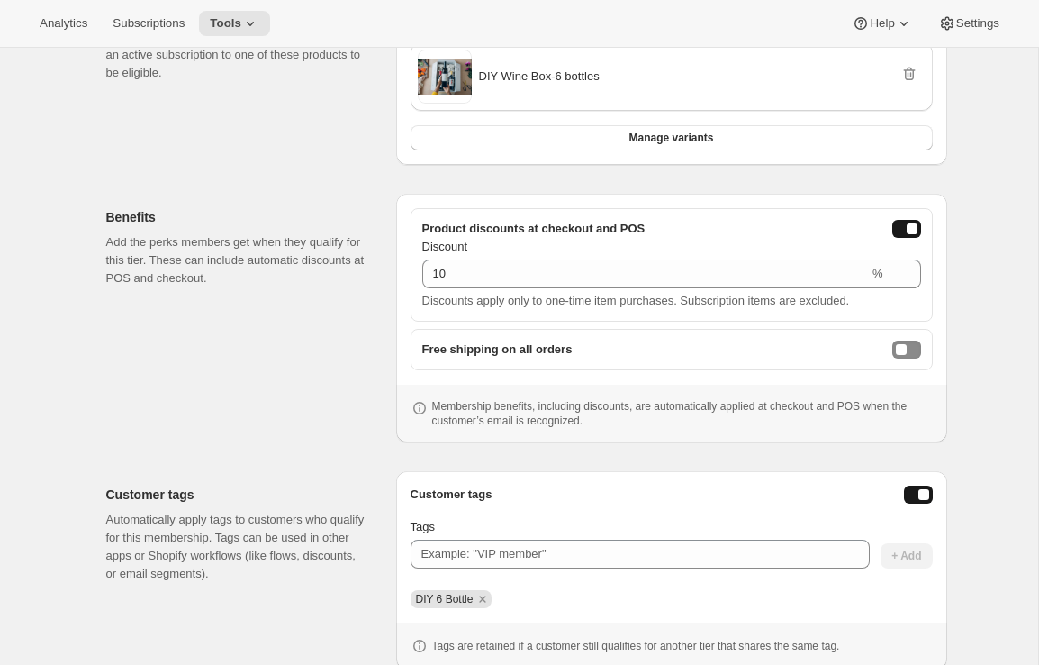
scroll to position [523, 0]
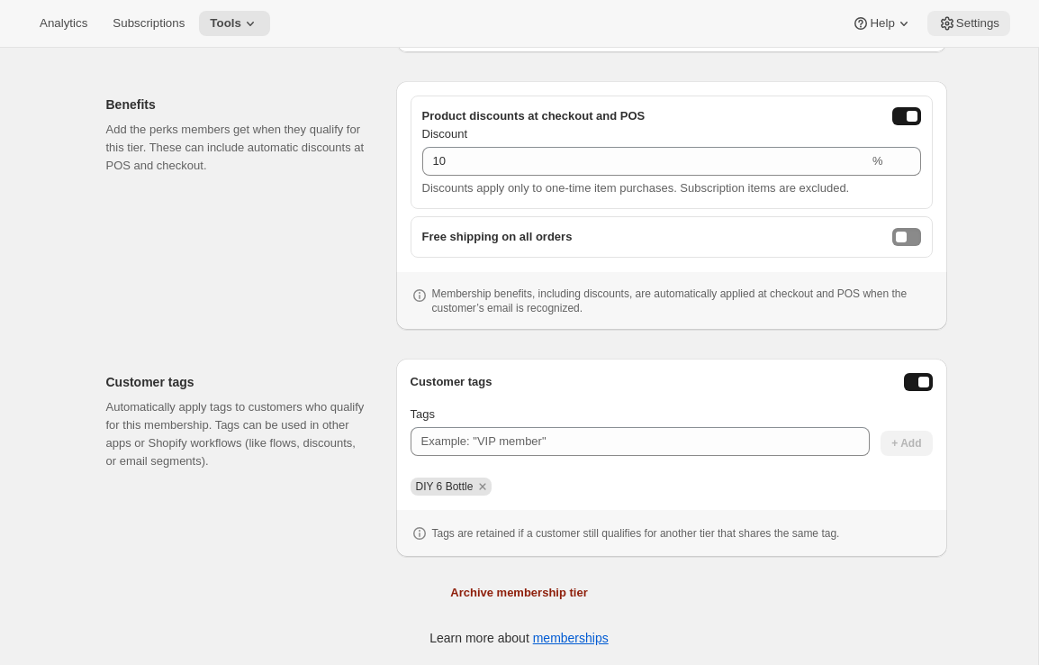
click at [981, 17] on span "Settings" at bounding box center [977, 23] width 43 height 14
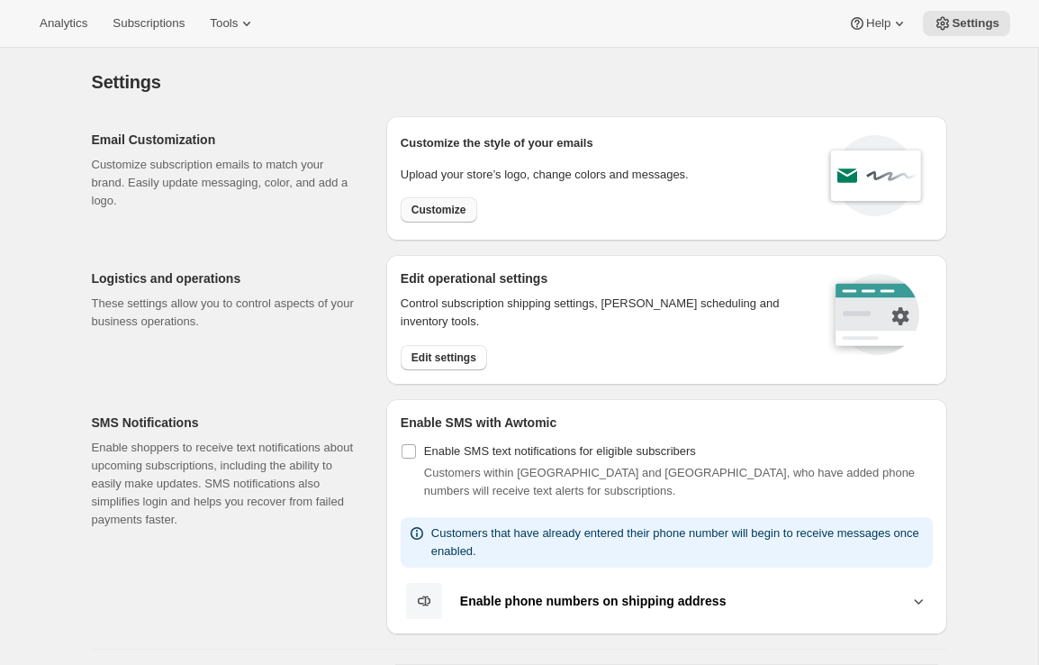
click at [433, 214] on span "Customize" at bounding box center [438, 210] width 55 height 14
select select "subscriptionMessage"
select select "5"
select select "15"
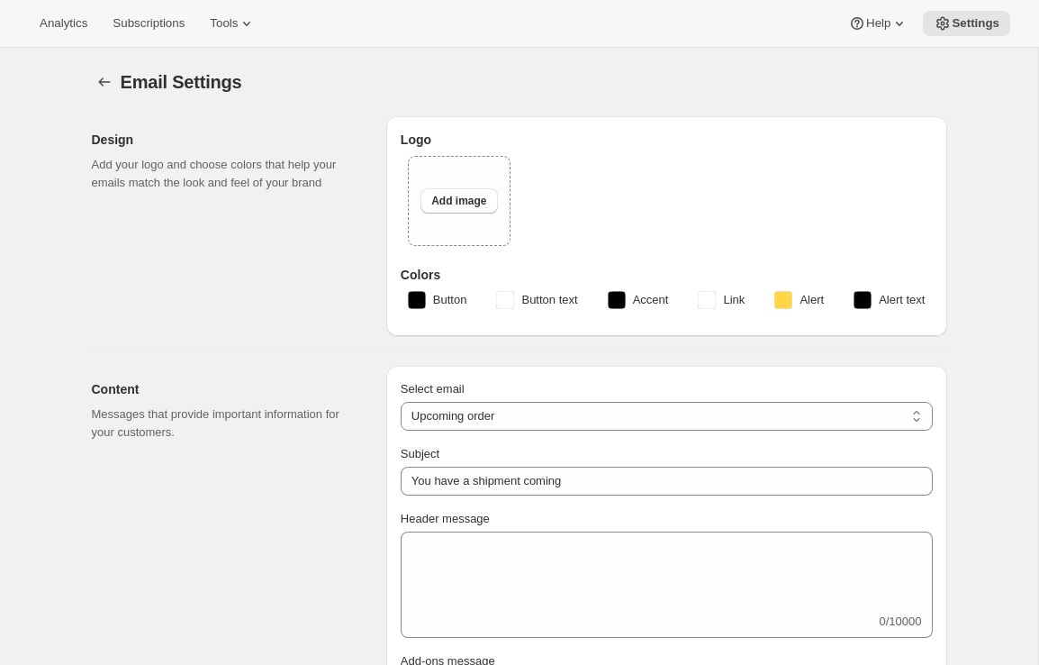
select select "14"
type input "Awtomic Drinks"
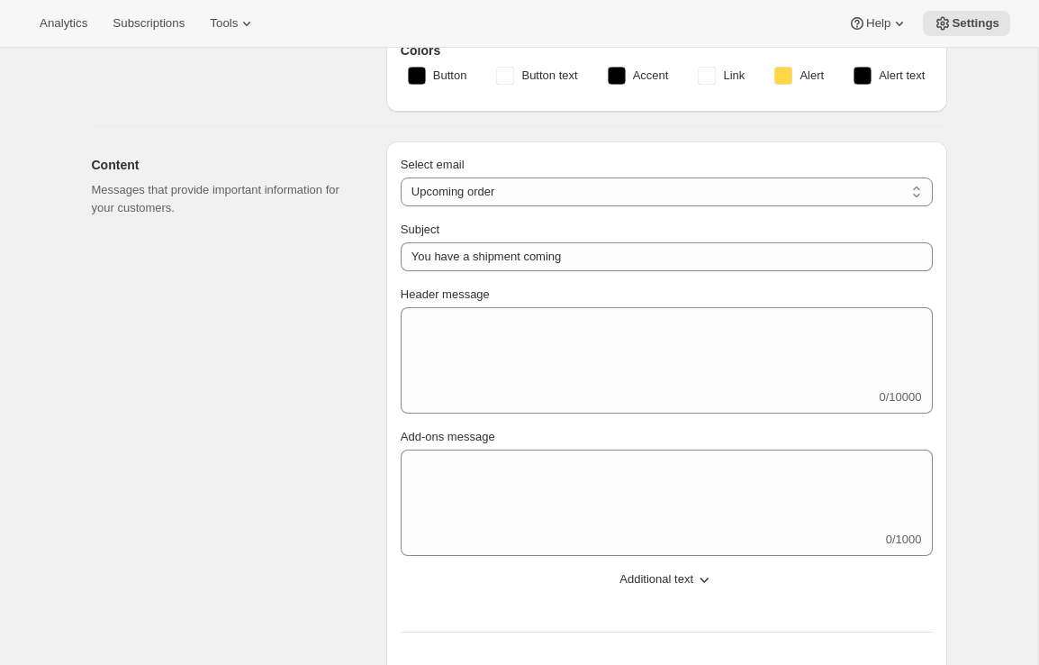
scroll to position [223, 0]
click at [511, 199] on select "New subscription Upcoming order Failed payment Delayed subscription (inventory …" at bounding box center [667, 192] width 532 height 29
select select "delayedMessage"
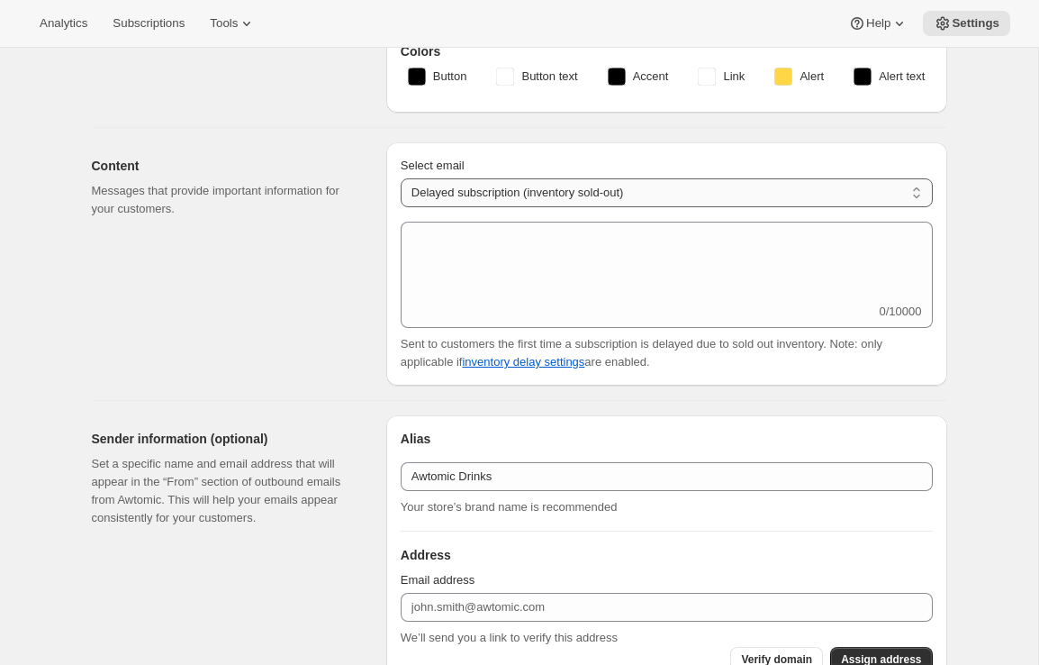
click at [506, 192] on select "New subscription Upcoming order Failed payment Delayed subscription (inventory …" at bounding box center [667, 192] width 532 height 29
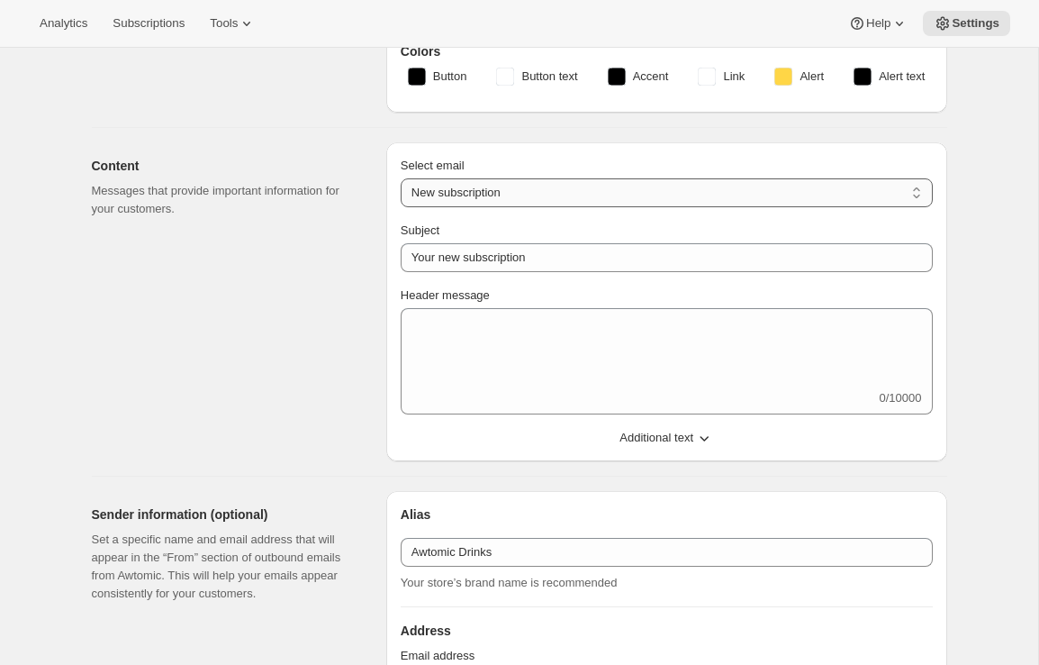
click at [546, 178] on select "New subscription Upcoming order Failed payment Delayed subscription (inventory …" at bounding box center [667, 192] width 532 height 29
select select "subscriptionMessage"
click at [401, 178] on select "New subscription Upcoming order Failed payment Delayed subscription (inventory …" at bounding box center [667, 192] width 532 height 29
type input "You have a shipment coming"
select select "14"
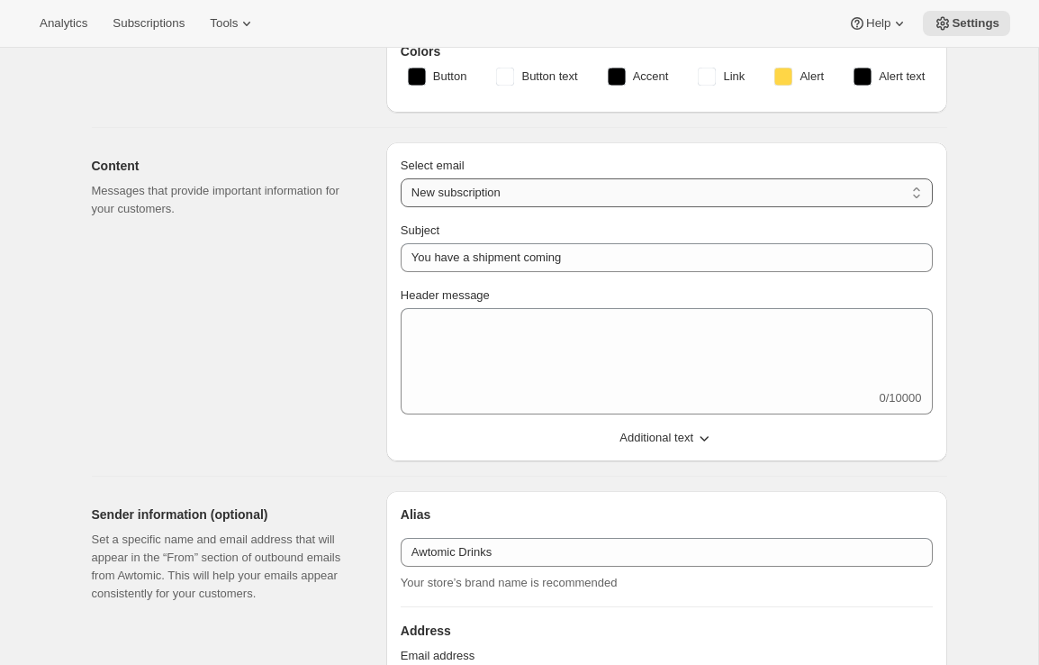
select select "15"
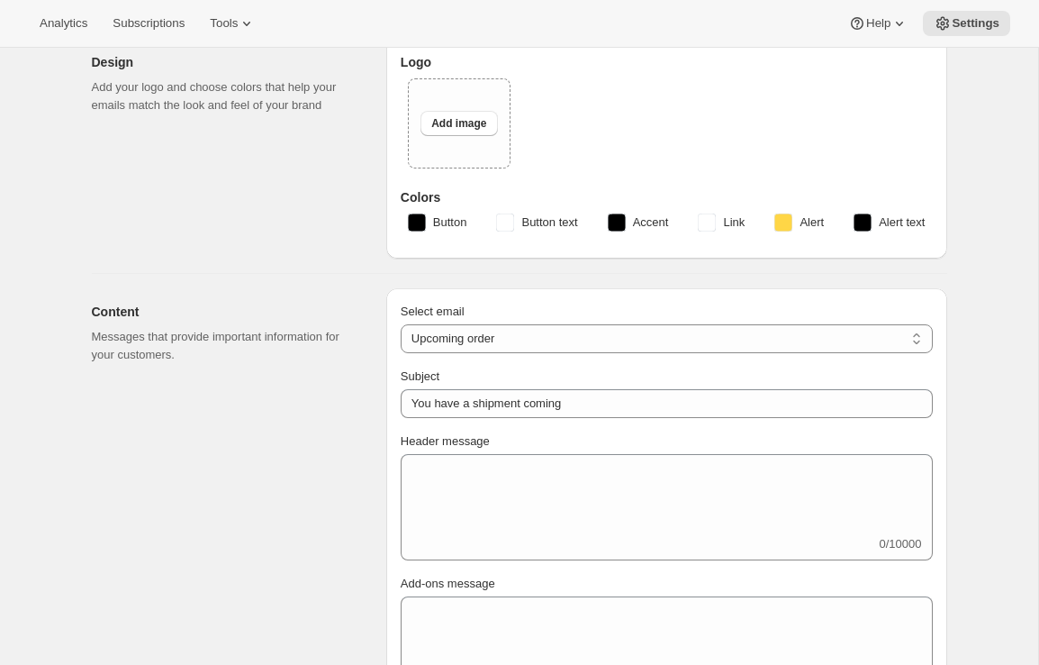
scroll to position [0, 0]
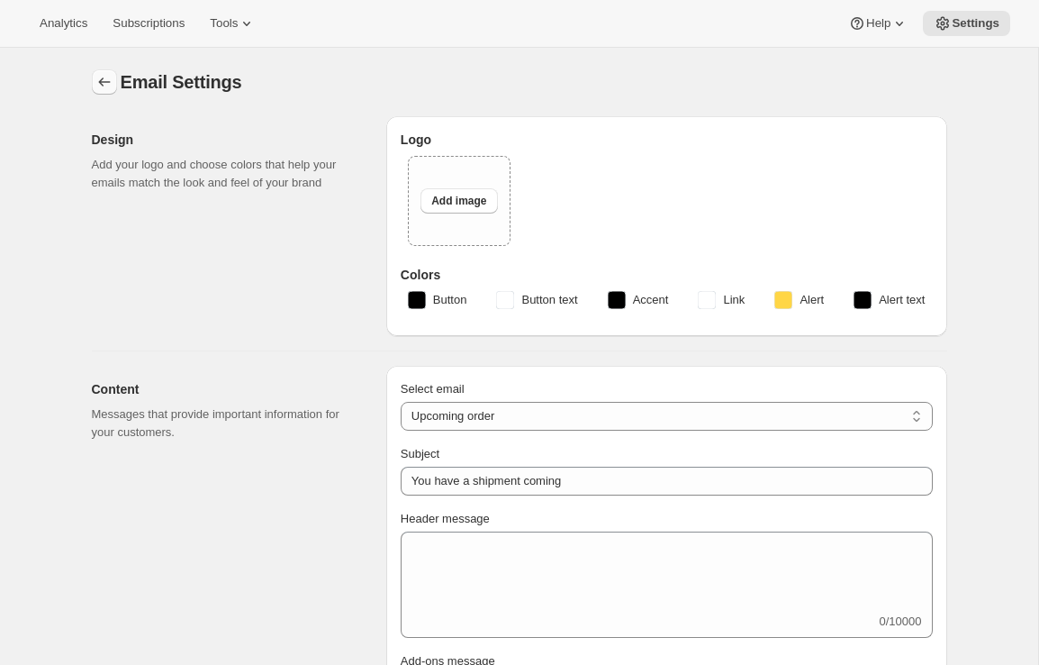
click at [100, 86] on icon "Settings" at bounding box center [104, 82] width 18 height 18
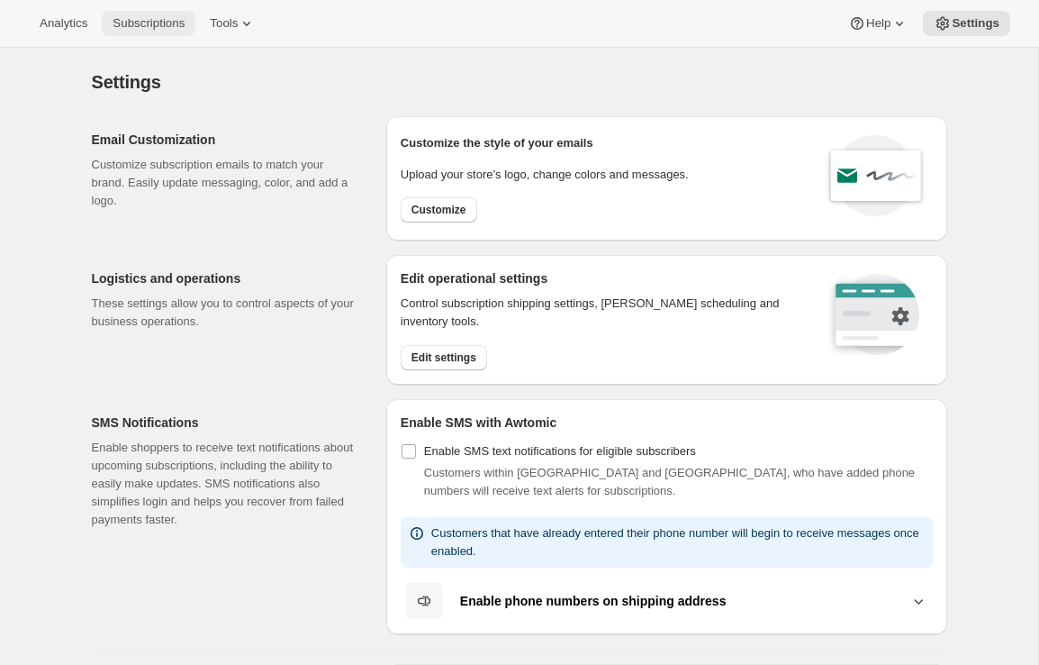
click at [153, 20] on span "Subscriptions" at bounding box center [149, 23] width 72 height 14
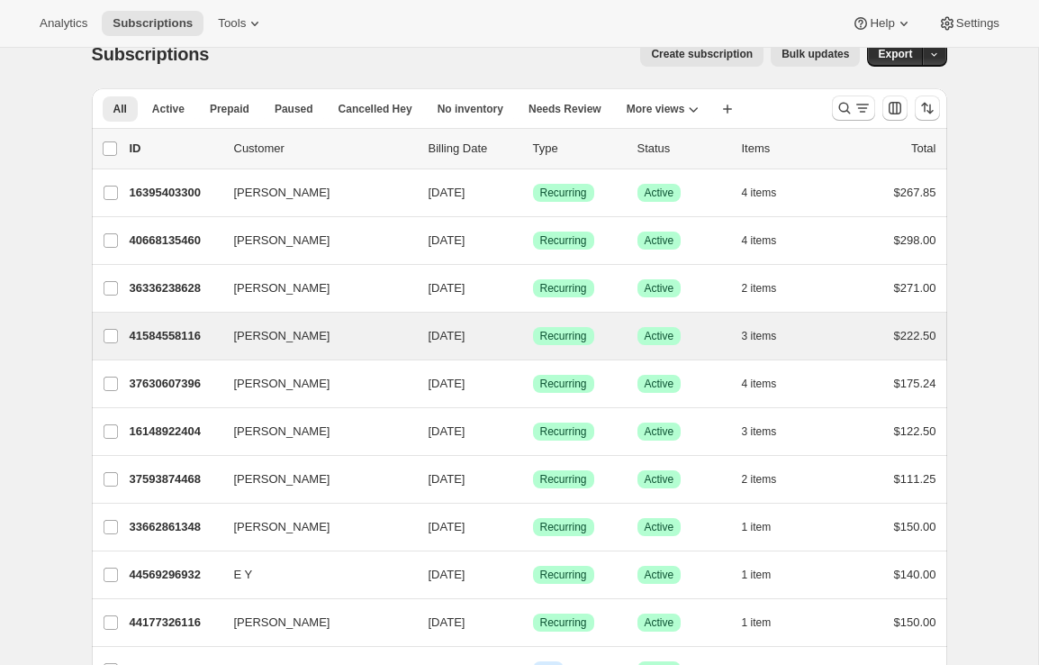
scroll to position [31, 0]
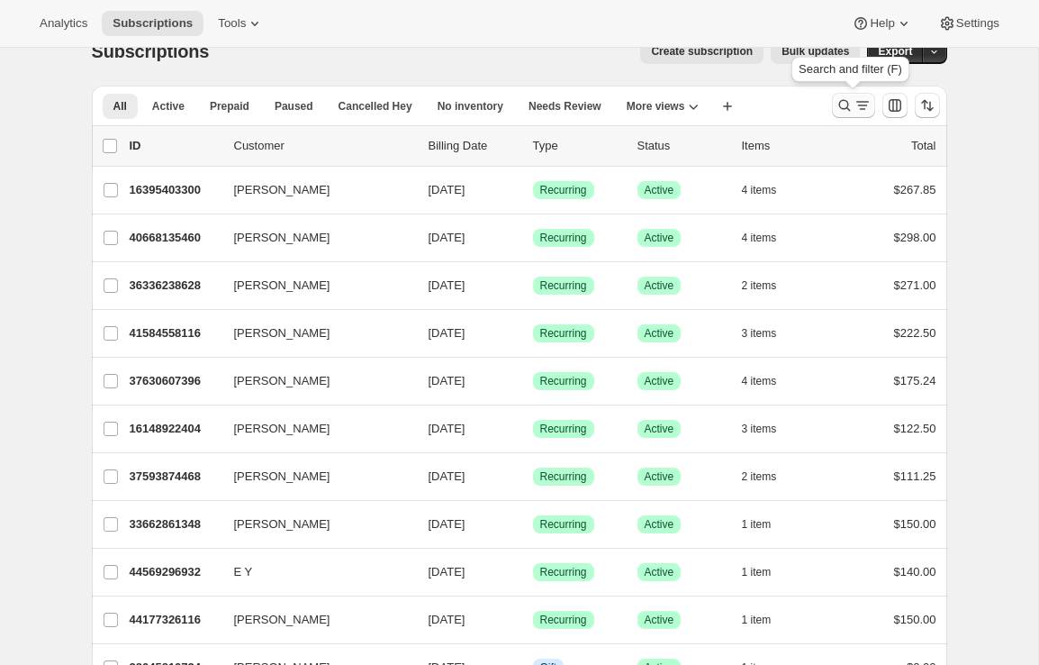
click at [849, 113] on icon "Search and filter results" at bounding box center [845, 105] width 18 height 18
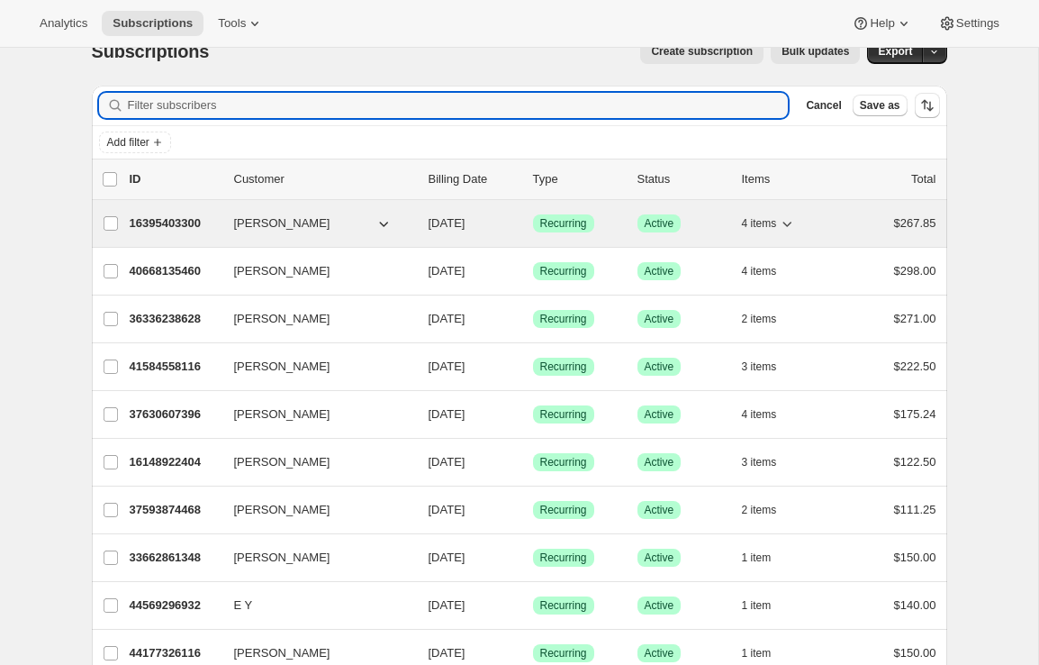
click at [167, 222] on p "16395403300" at bounding box center [175, 223] width 90 height 18
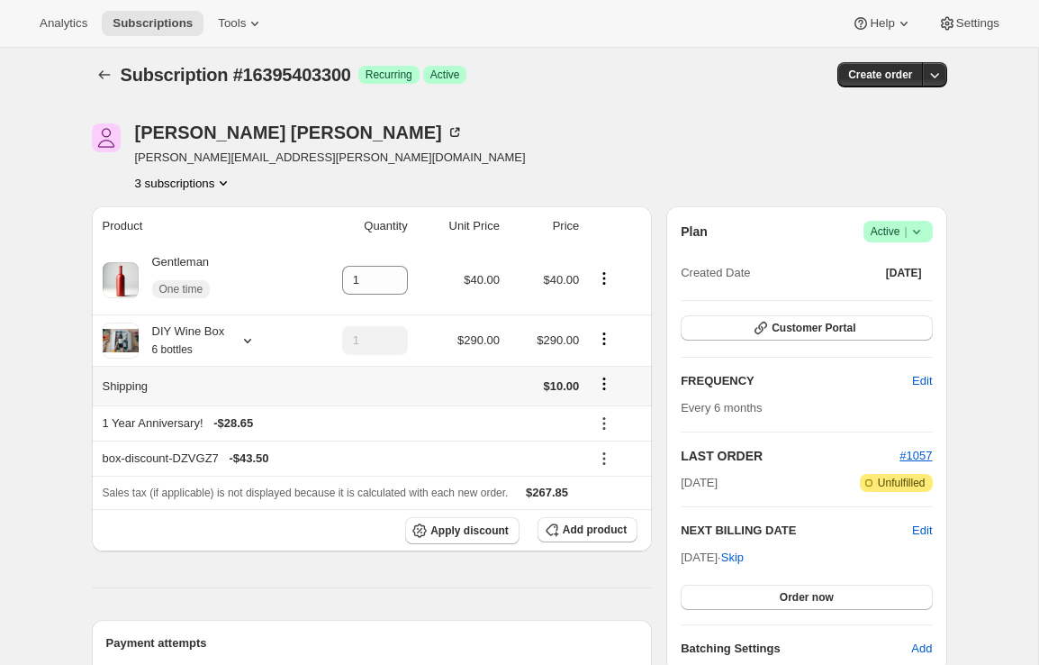
scroll to position [3, 0]
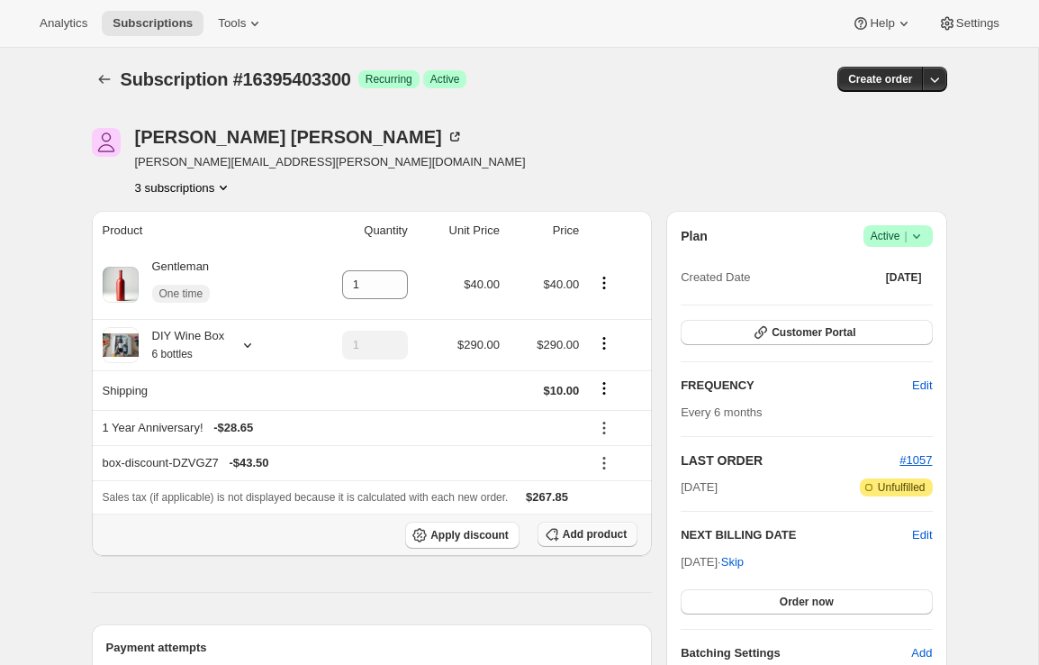
click at [565, 534] on span "Add product" at bounding box center [595, 534] width 64 height 14
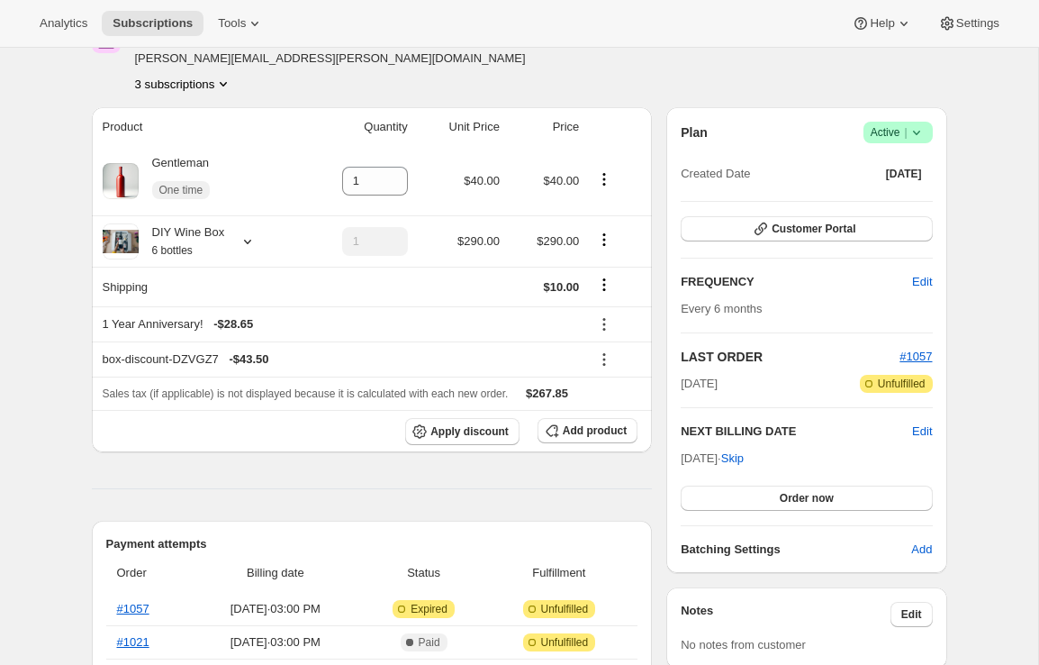
scroll to position [119, 0]
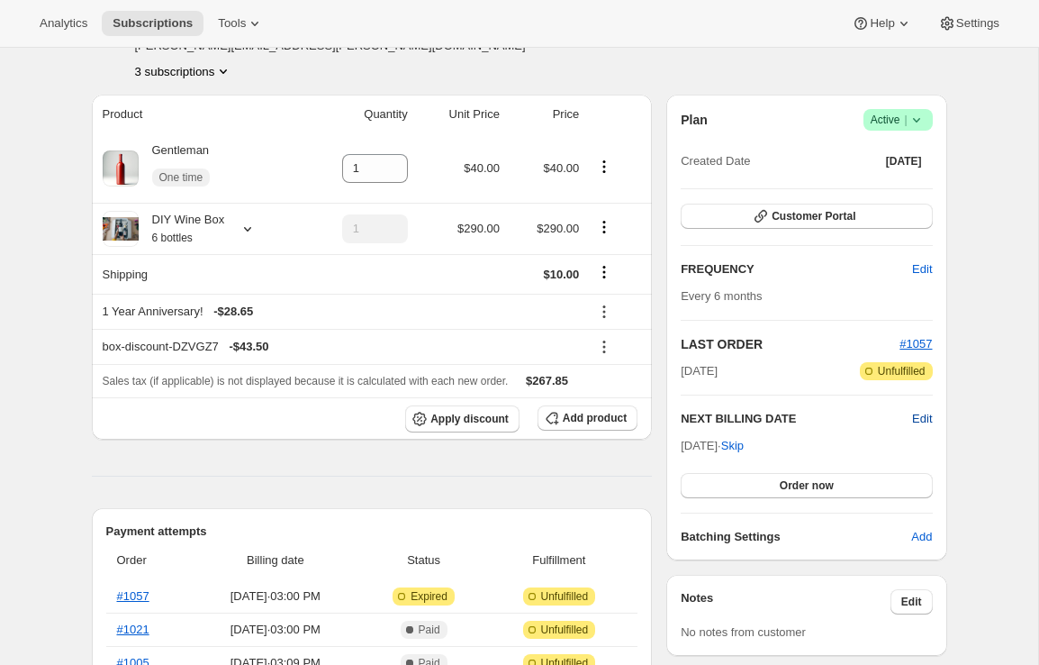
click at [918, 421] on span "Edit" at bounding box center [922, 419] width 20 height 18
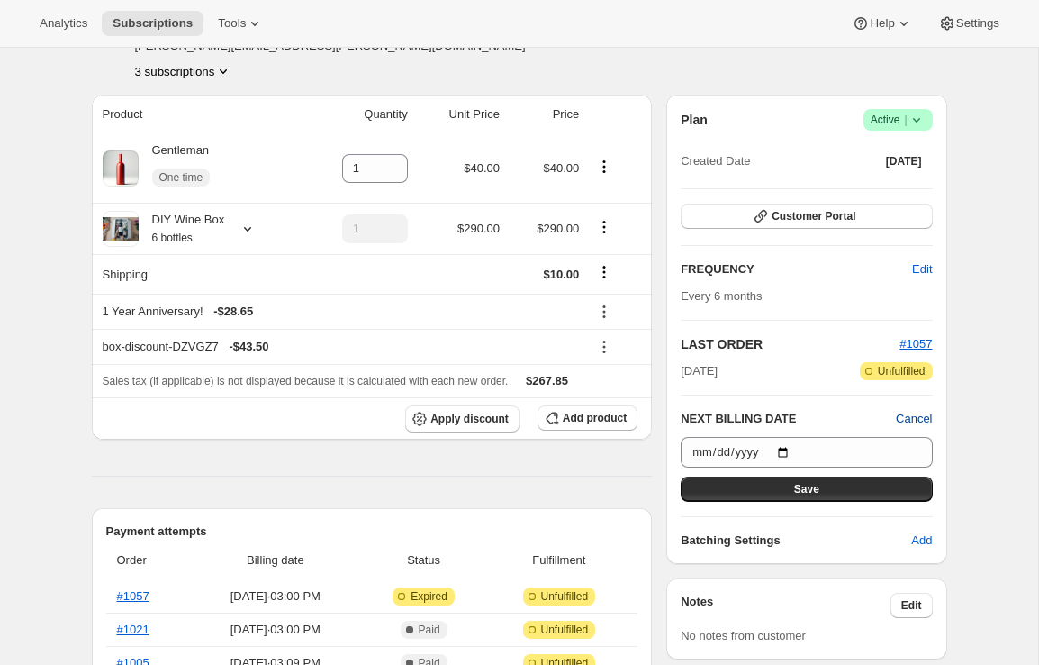
click at [902, 413] on span "Cancel" at bounding box center [914, 419] width 36 height 18
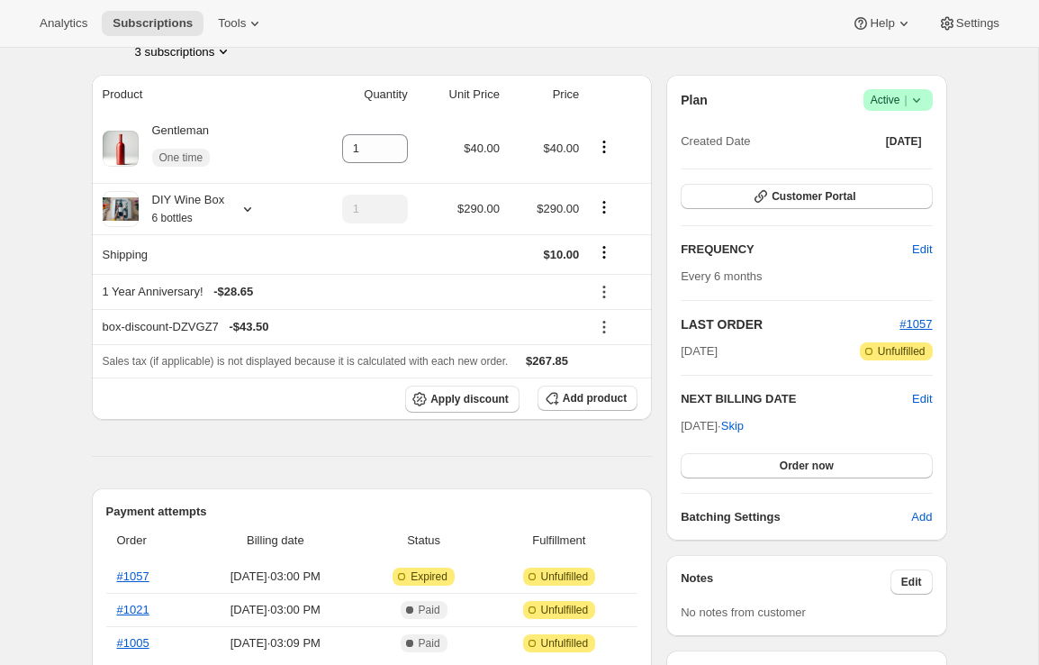
scroll to position [141, 0]
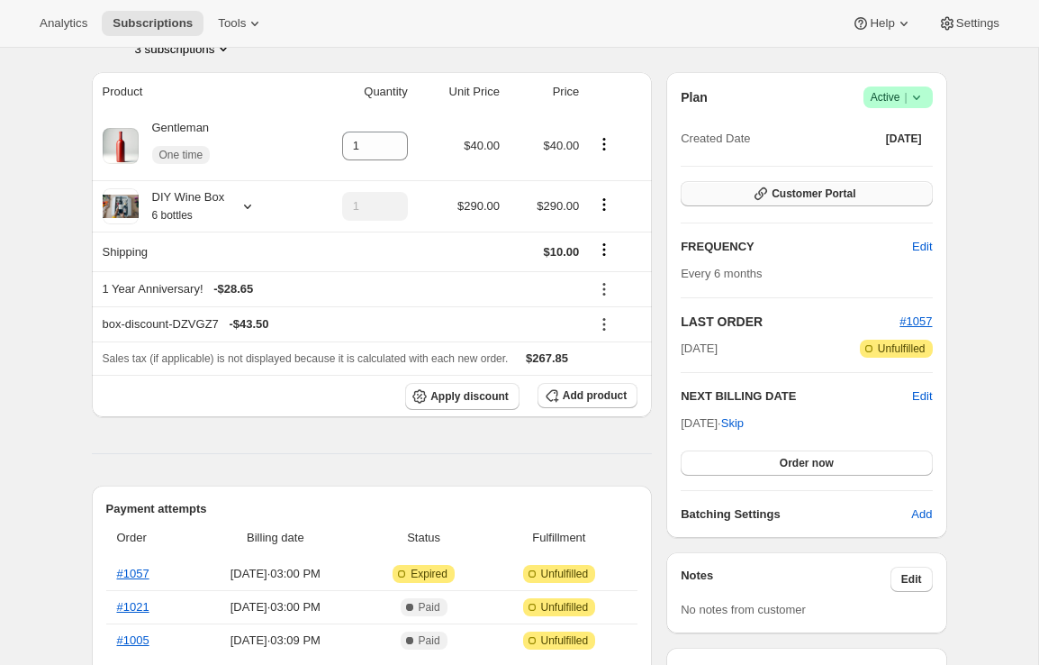
click at [772, 193] on span "Customer Portal" at bounding box center [814, 193] width 84 height 14
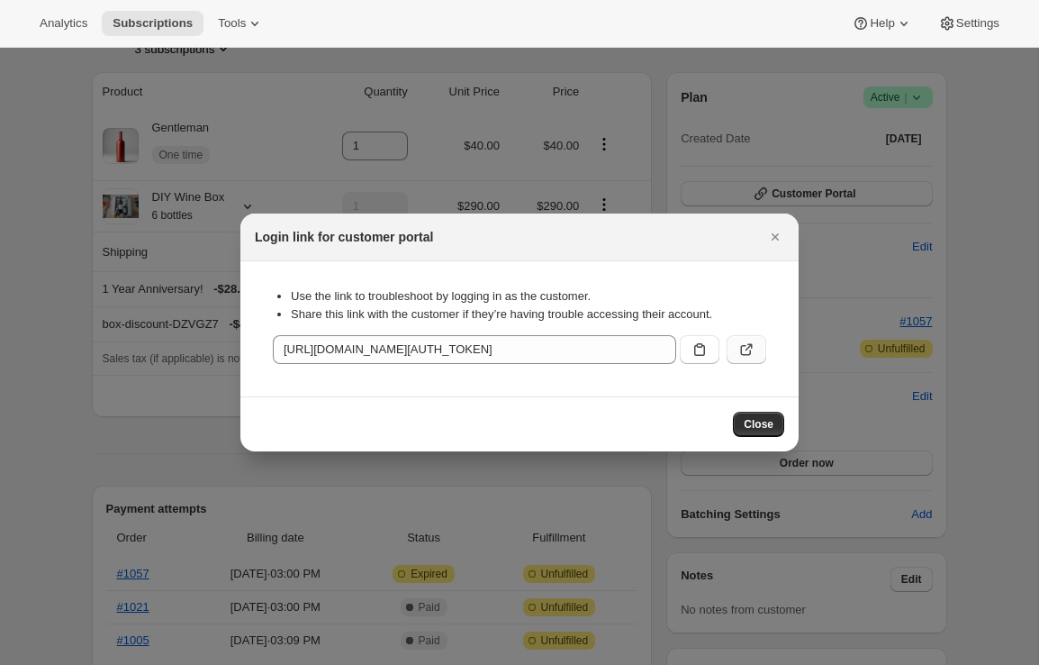
click at [743, 348] on icon ":ru4:" at bounding box center [746, 349] width 18 height 18
click at [780, 234] on icon "Close" at bounding box center [775, 237] width 18 height 18
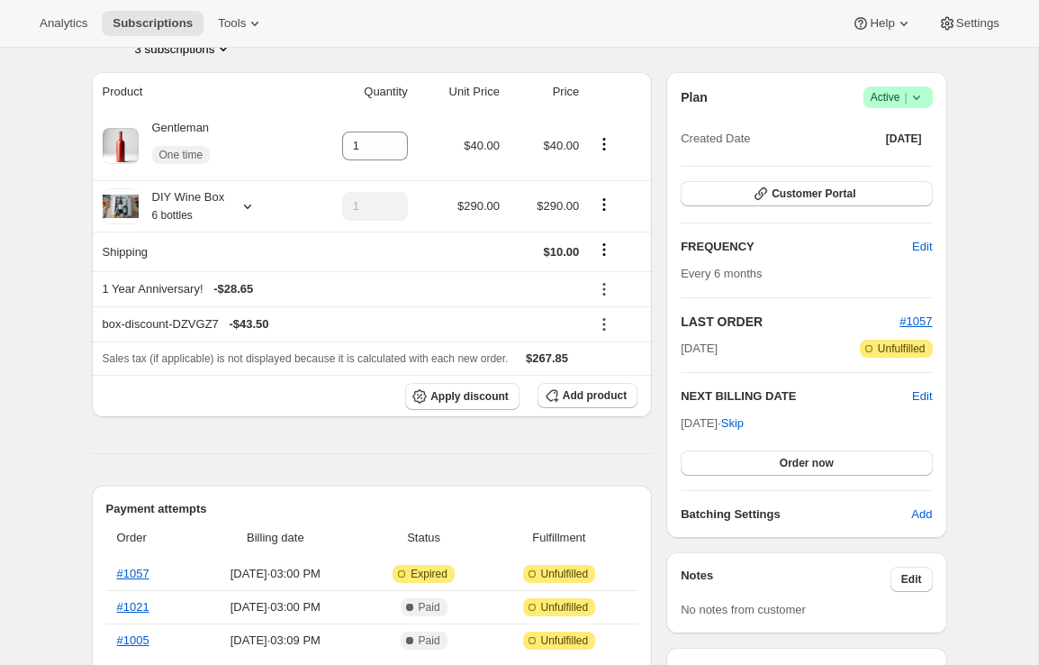
scroll to position [0, 0]
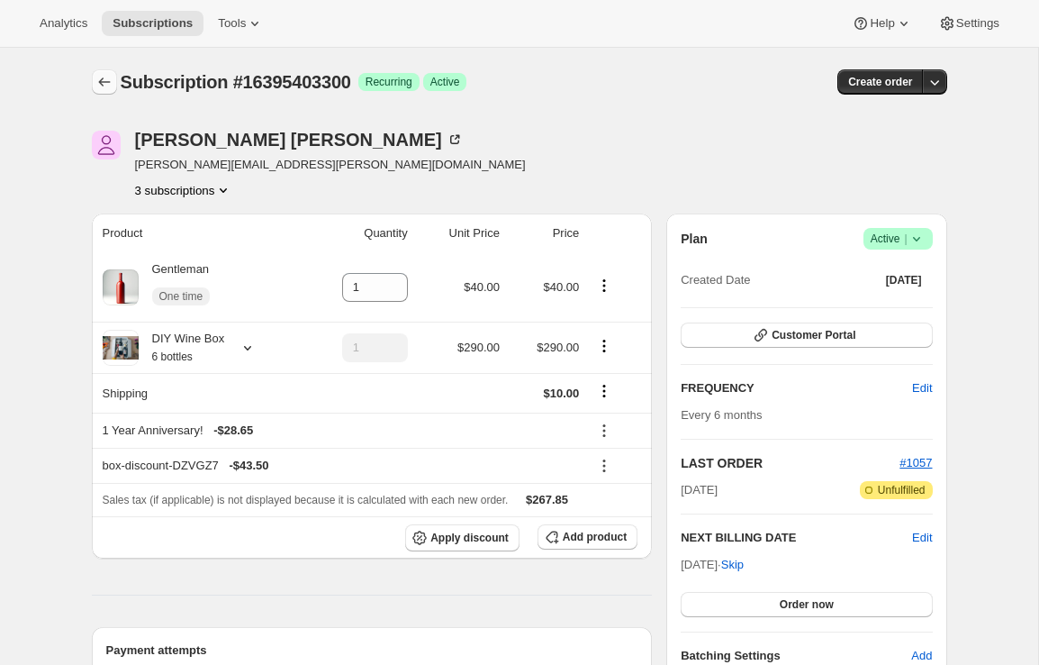
click at [104, 78] on icon "Subscriptions" at bounding box center [104, 82] width 18 height 18
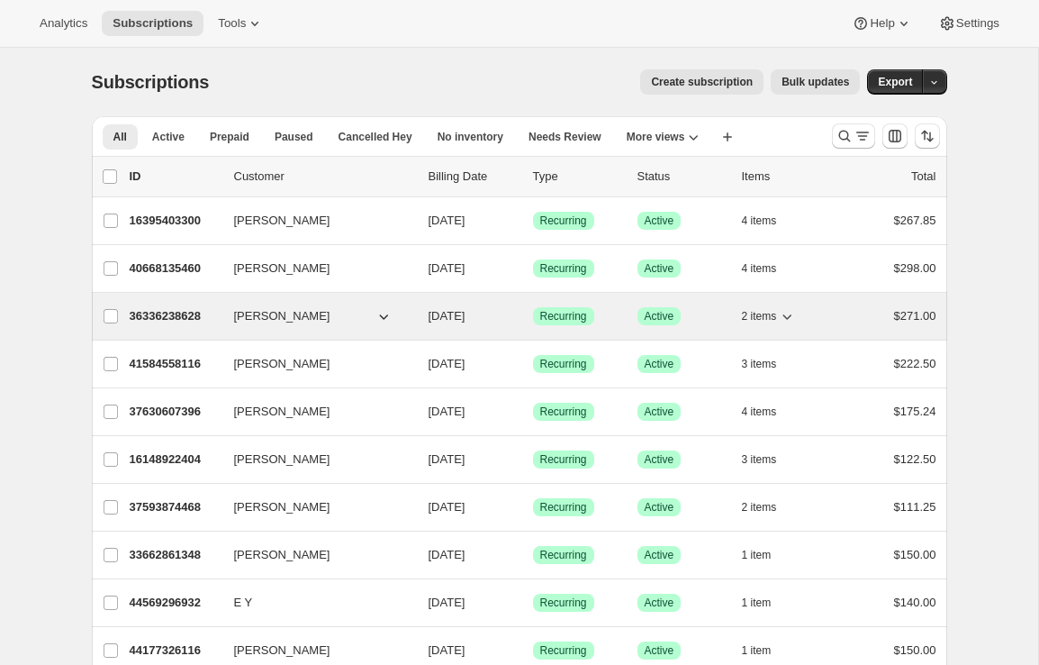
click at [790, 318] on icon "button" at bounding box center [787, 316] width 9 height 5
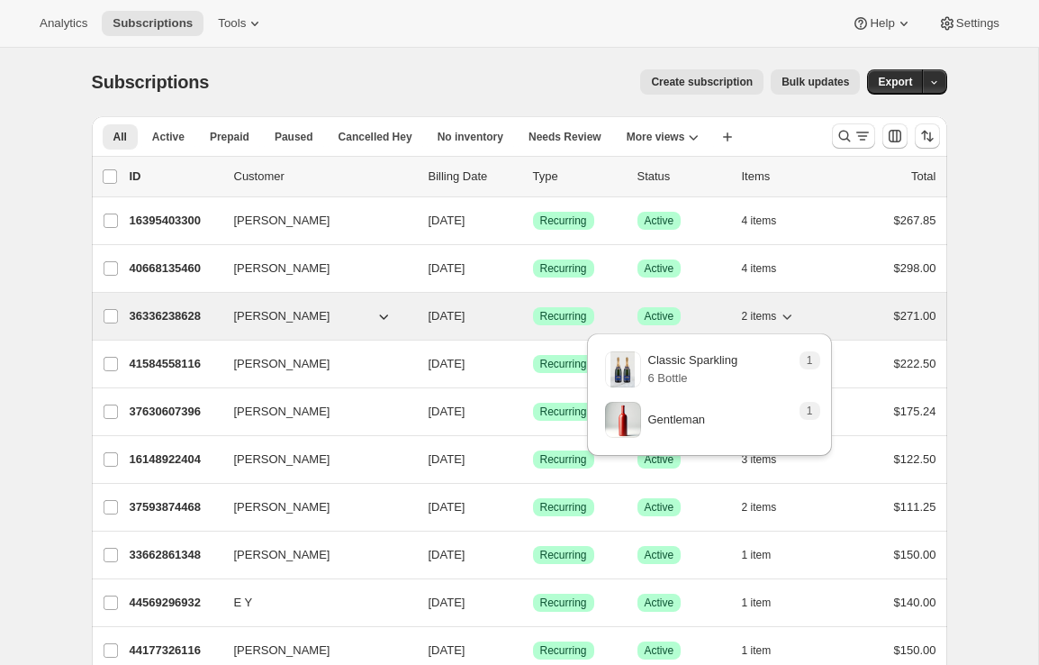
click at [790, 318] on icon "button" at bounding box center [787, 316] width 9 height 5
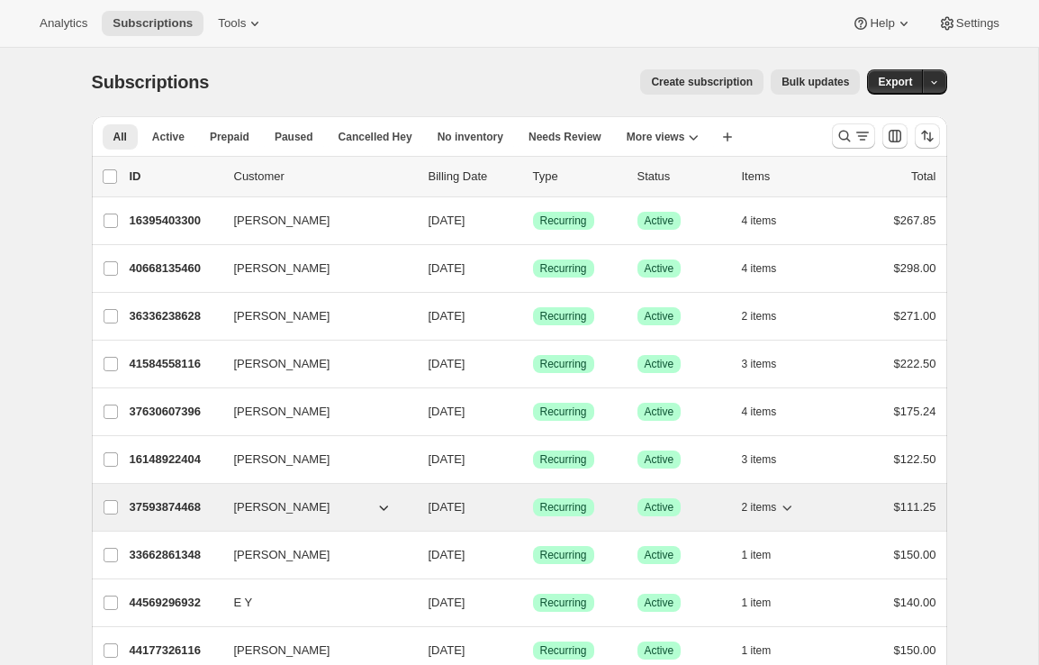
click at [794, 504] on icon "button" at bounding box center [787, 507] width 18 height 18
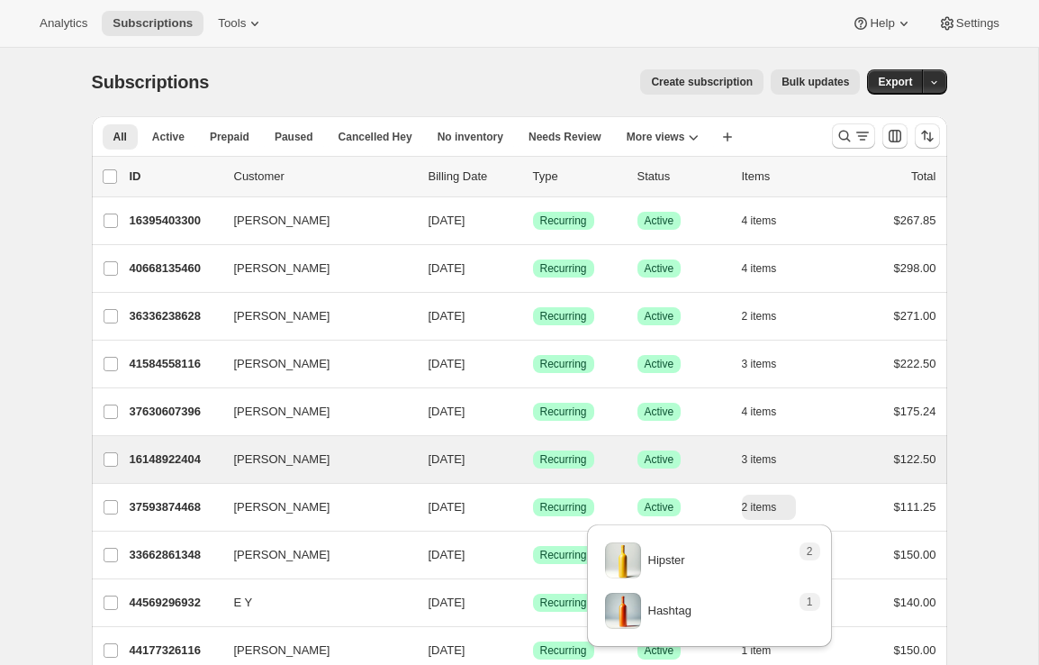
scroll to position [60, 0]
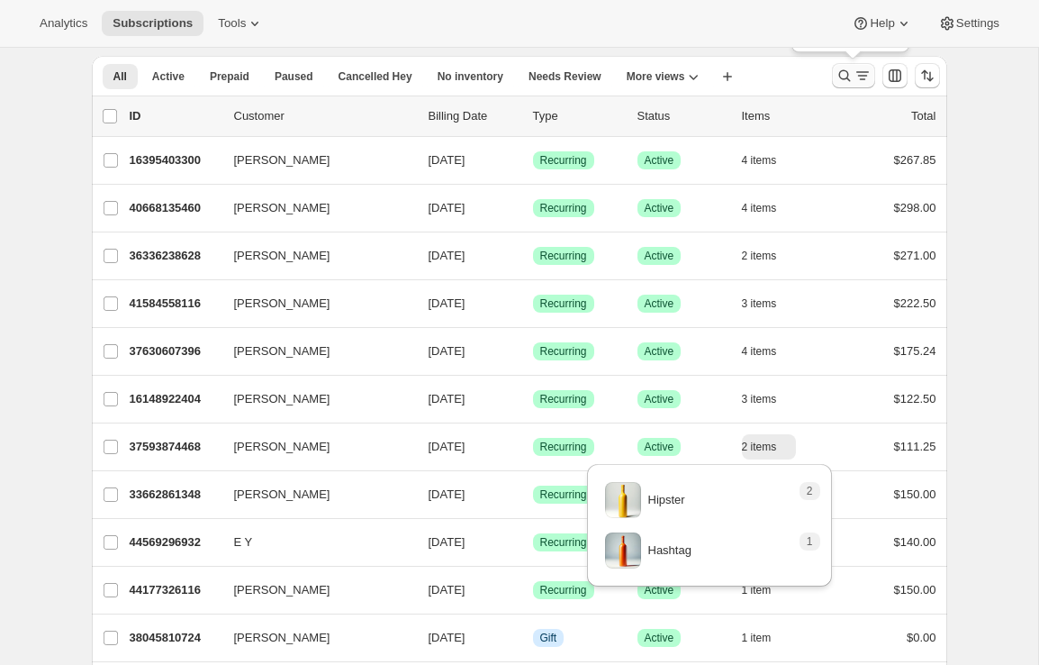
click at [852, 79] on icon "Search and filter results" at bounding box center [845, 76] width 18 height 18
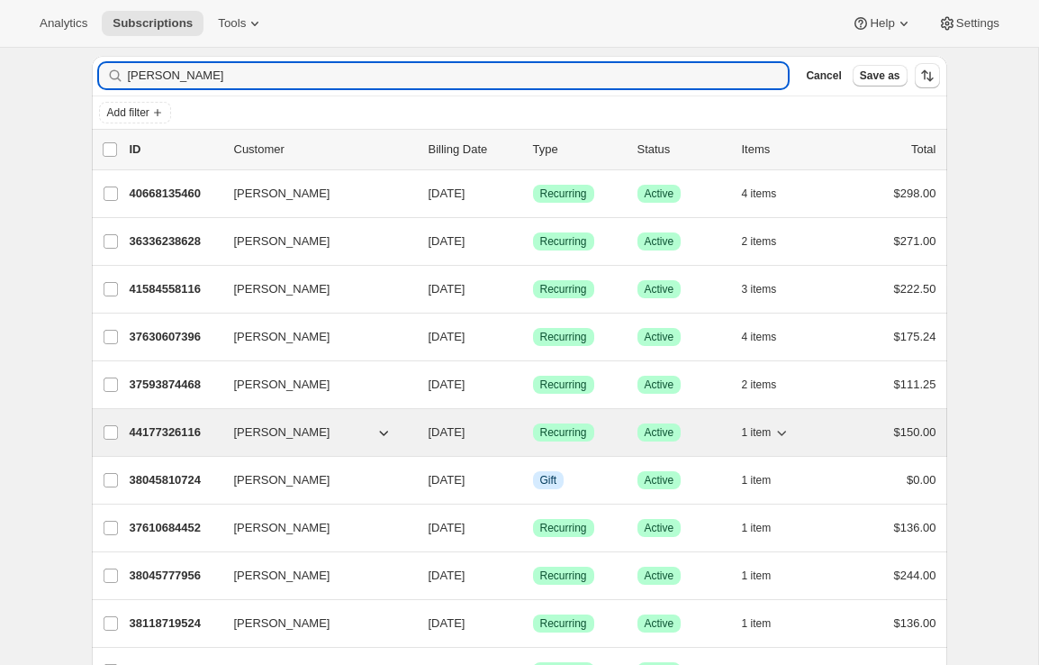
type input "[PERSON_NAME]"
click at [786, 433] on icon "button" at bounding box center [782, 432] width 18 height 18
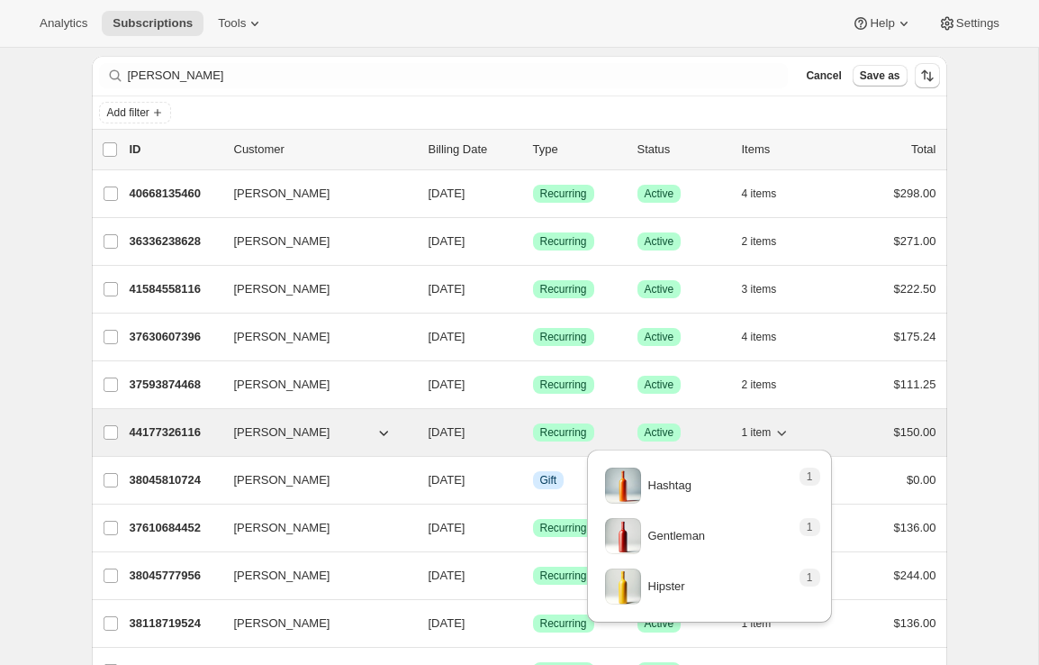
click at [786, 433] on icon "button" at bounding box center [782, 432] width 18 height 18
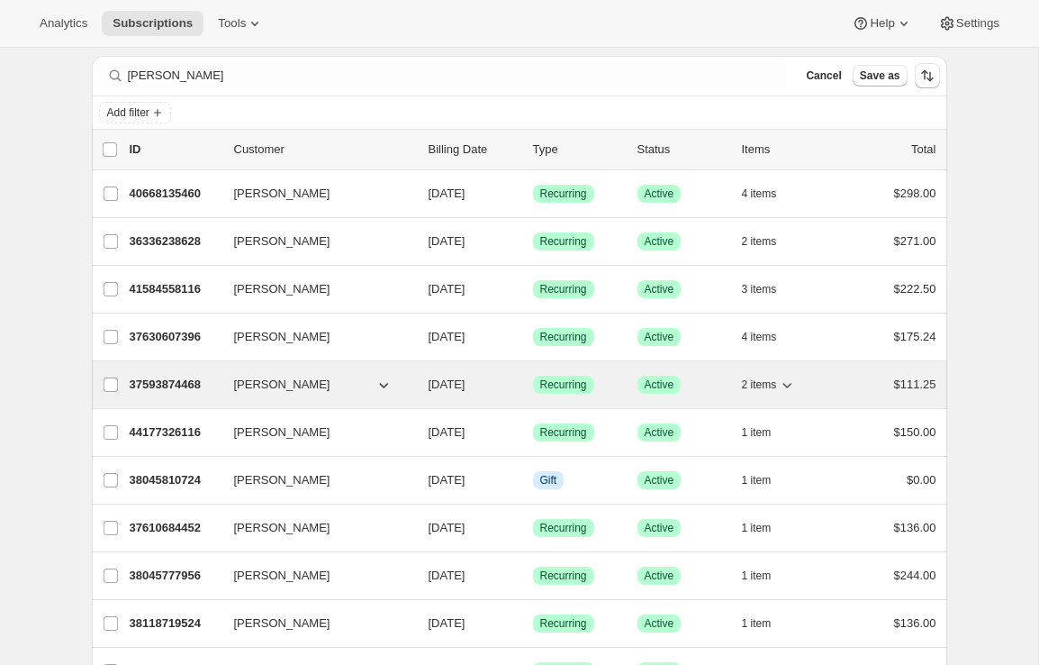
click at [166, 387] on p "37593874468" at bounding box center [175, 384] width 90 height 18
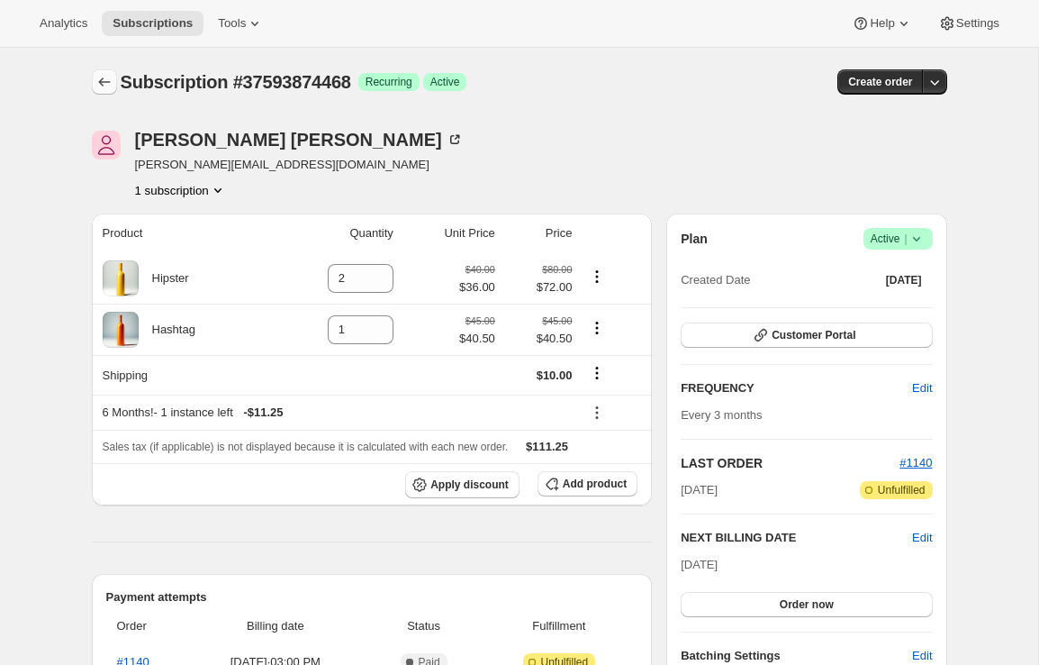
click at [105, 79] on icon "Subscriptions" at bounding box center [104, 82] width 18 height 18
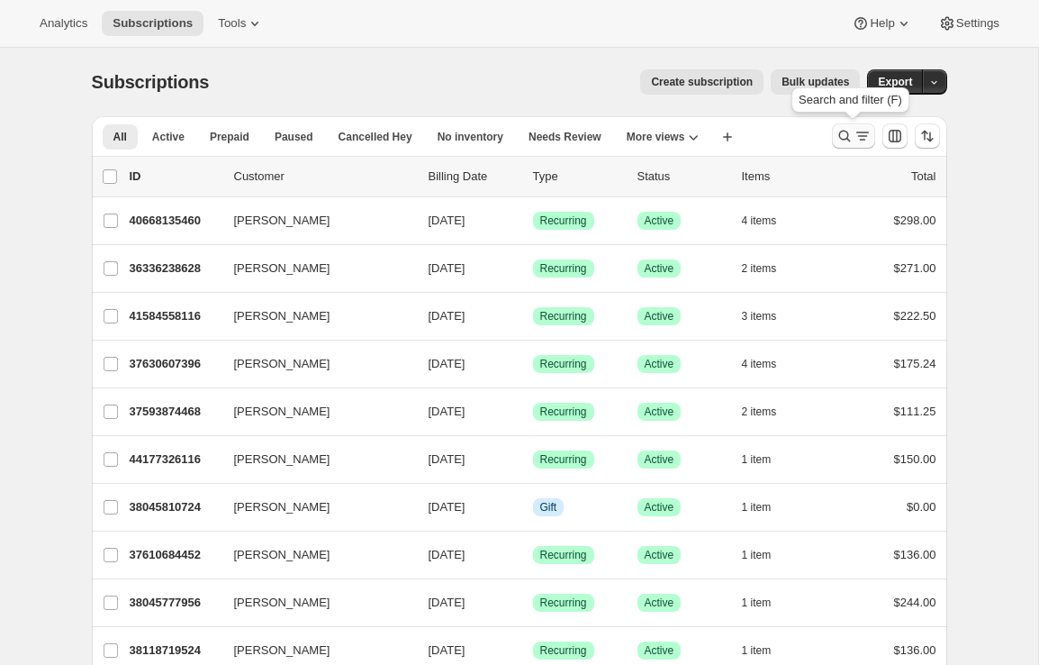
click at [845, 133] on icon "Search and filter results" at bounding box center [845, 136] width 18 height 18
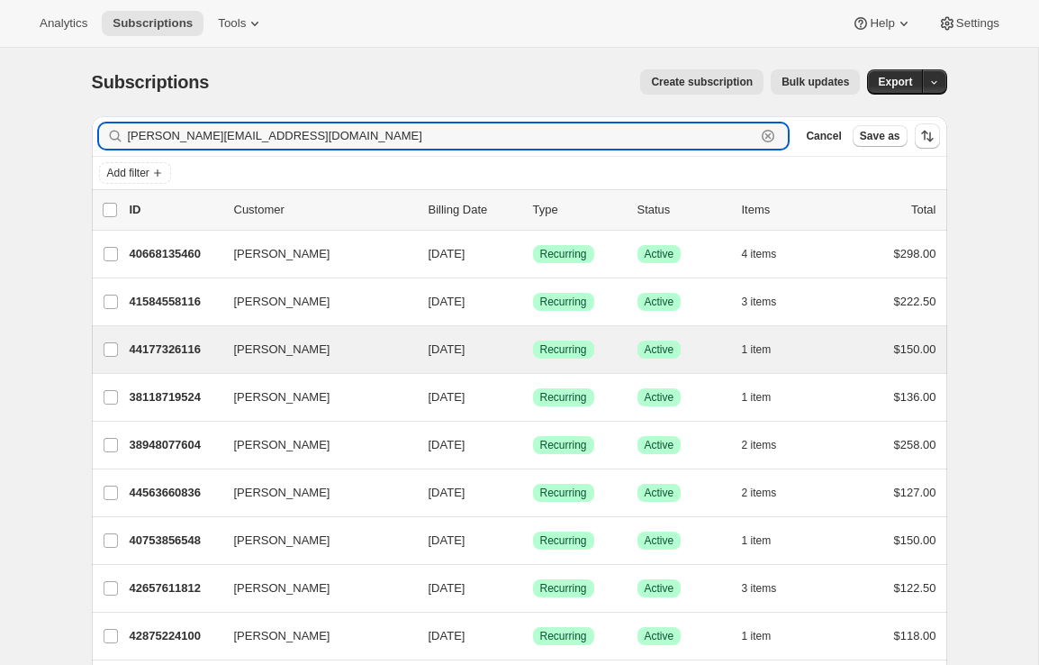
type input "[PERSON_NAME][EMAIL_ADDRESS][DOMAIN_NAME]"
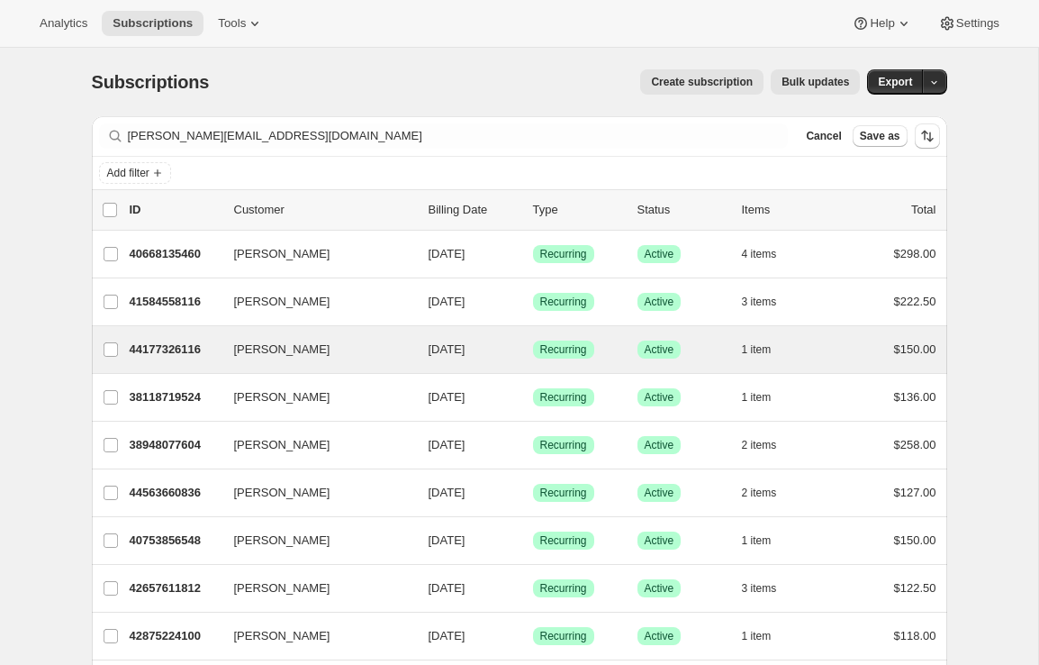
click at [155, 336] on div "[PERSON_NAME] 44177326116 [PERSON_NAME] [DATE] Success Recurring Success Active…" at bounding box center [519, 349] width 855 height 47
click at [200, 347] on p "44177326116" at bounding box center [175, 349] width 90 height 18
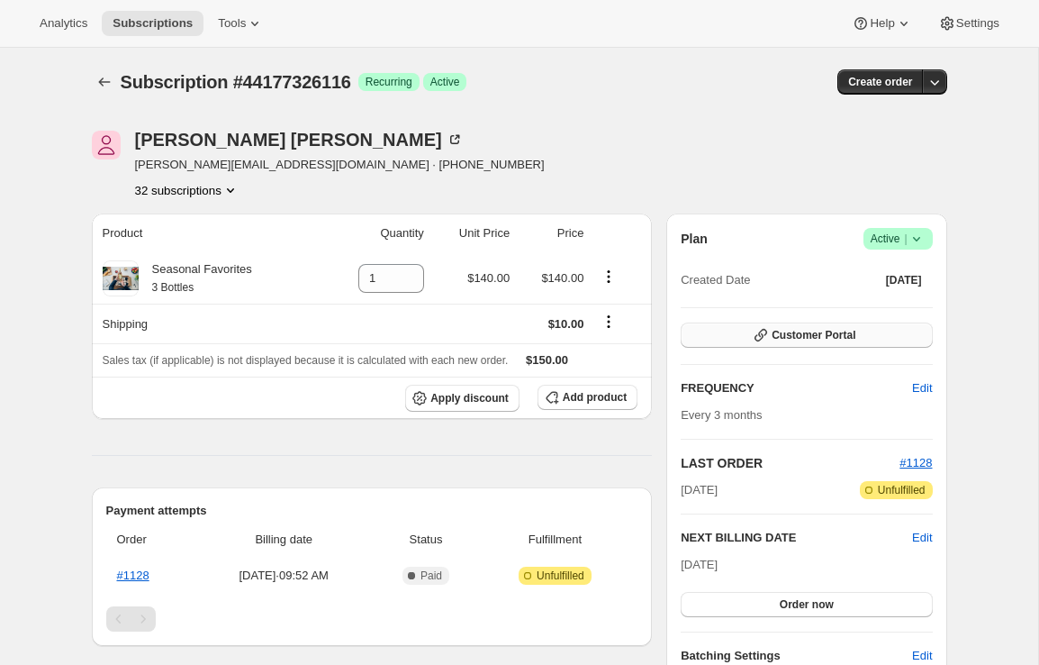
click at [743, 326] on button "Customer Portal" at bounding box center [806, 334] width 251 height 25
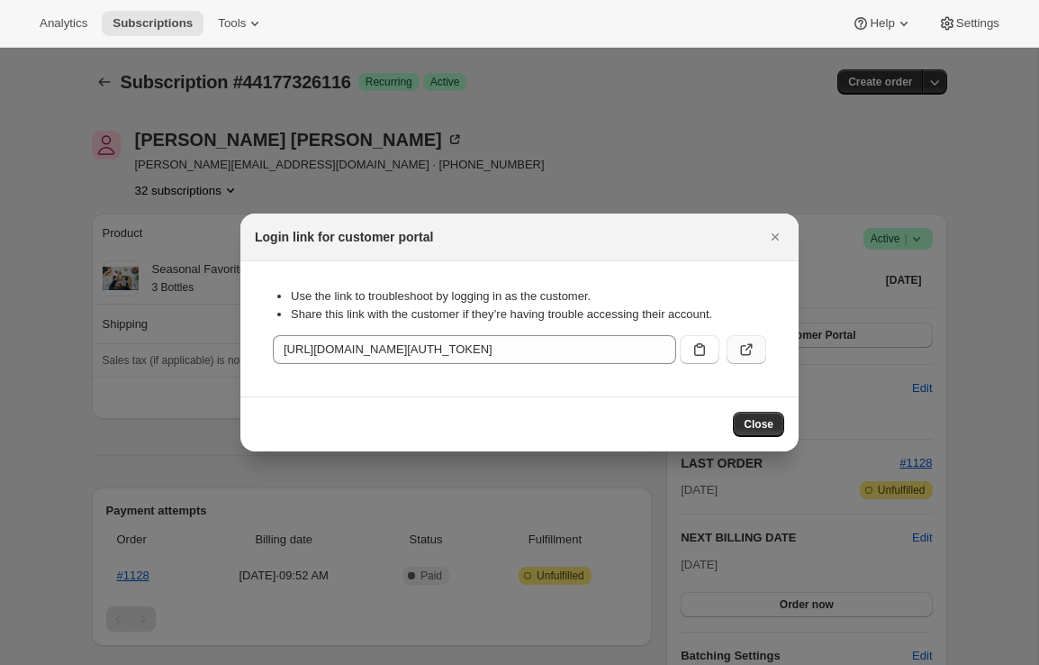
click at [740, 347] on icon ":r1p5:" at bounding box center [746, 349] width 18 height 18
click at [779, 234] on icon "Close" at bounding box center [775, 237] width 18 height 18
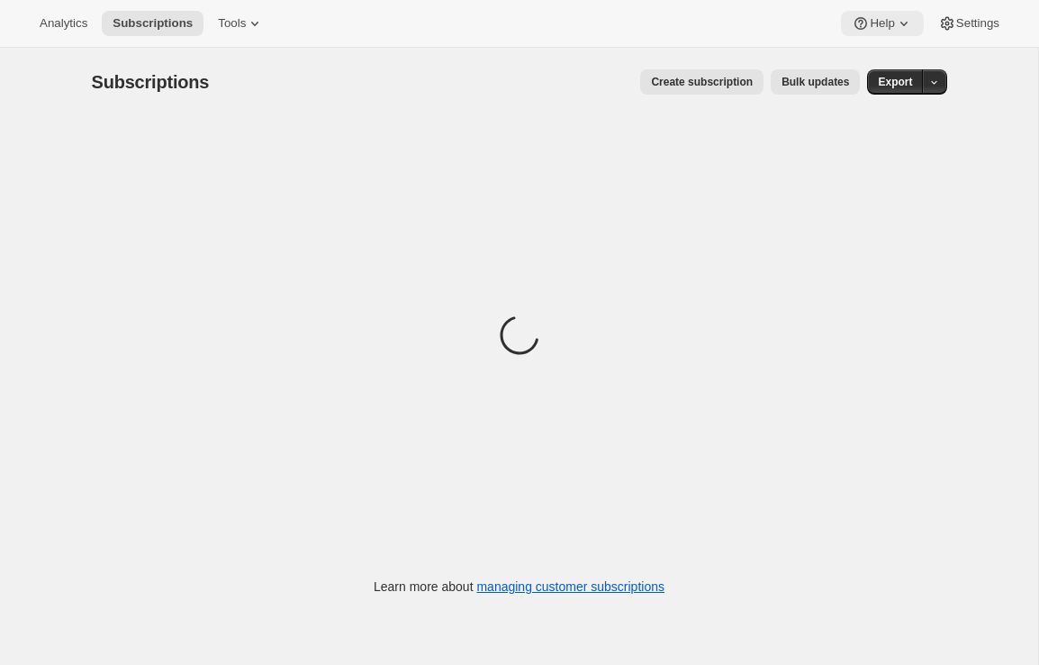
click at [882, 30] on span "Help" at bounding box center [882, 23] width 24 height 14
click at [875, 61] on span "Setup guide" at bounding box center [877, 61] width 62 height 14
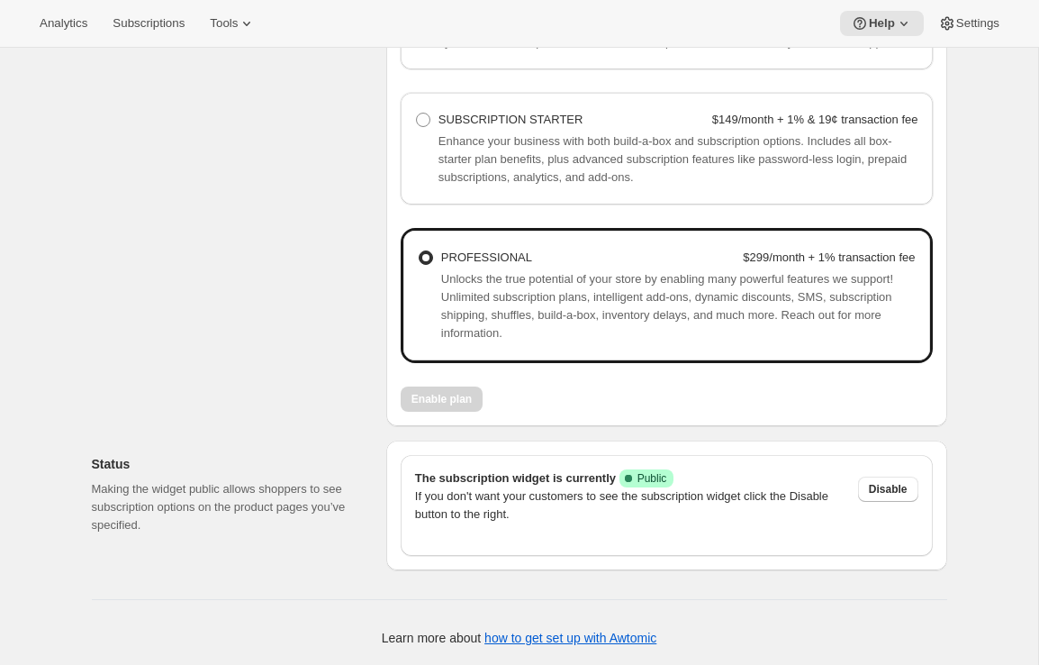
scroll to position [1465, 0]
